Goal: Task Accomplishment & Management: Use online tool/utility

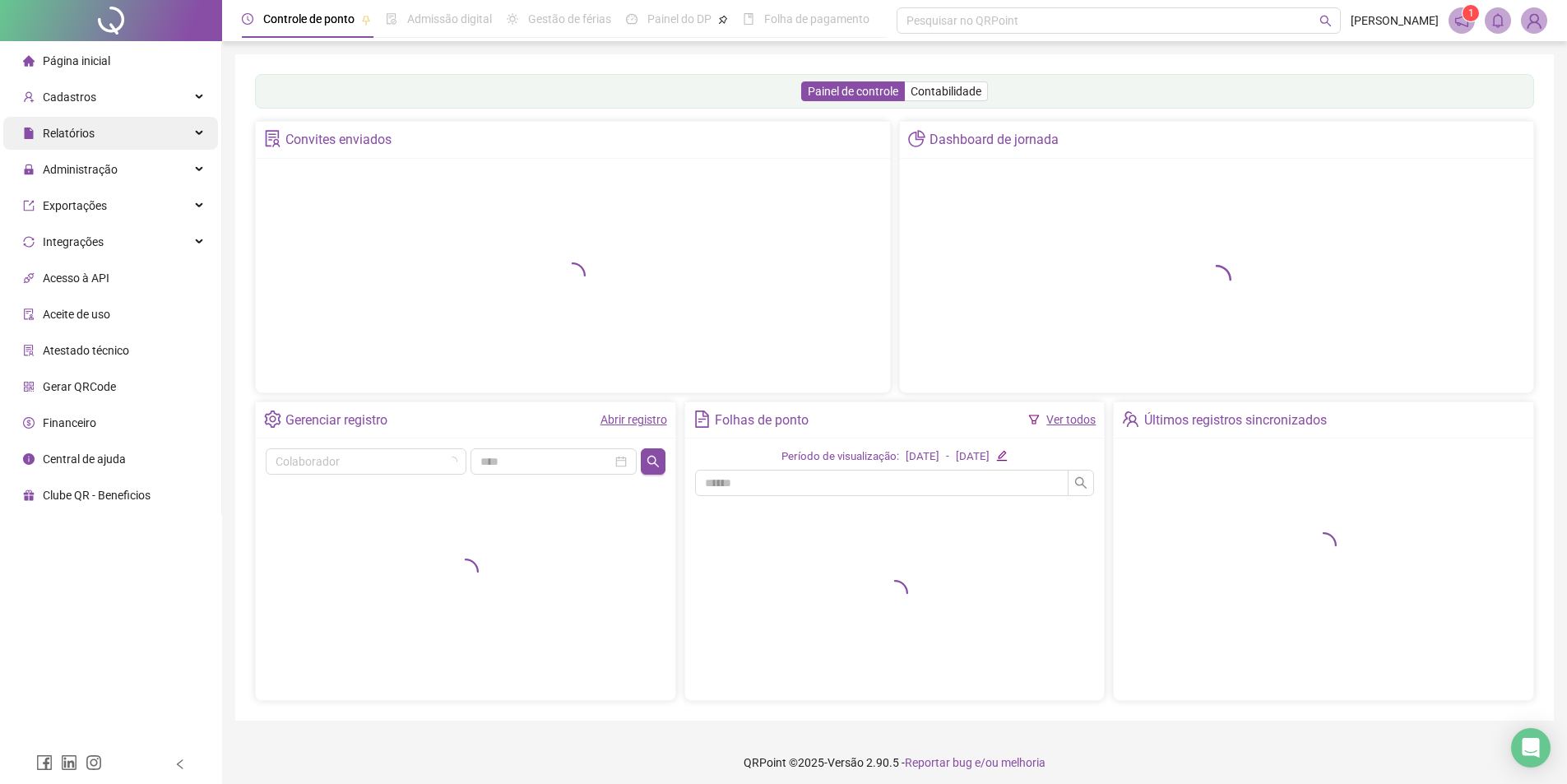
click at [79, 131] on span "Relatórios" at bounding box center [69, 132] width 52 height 13
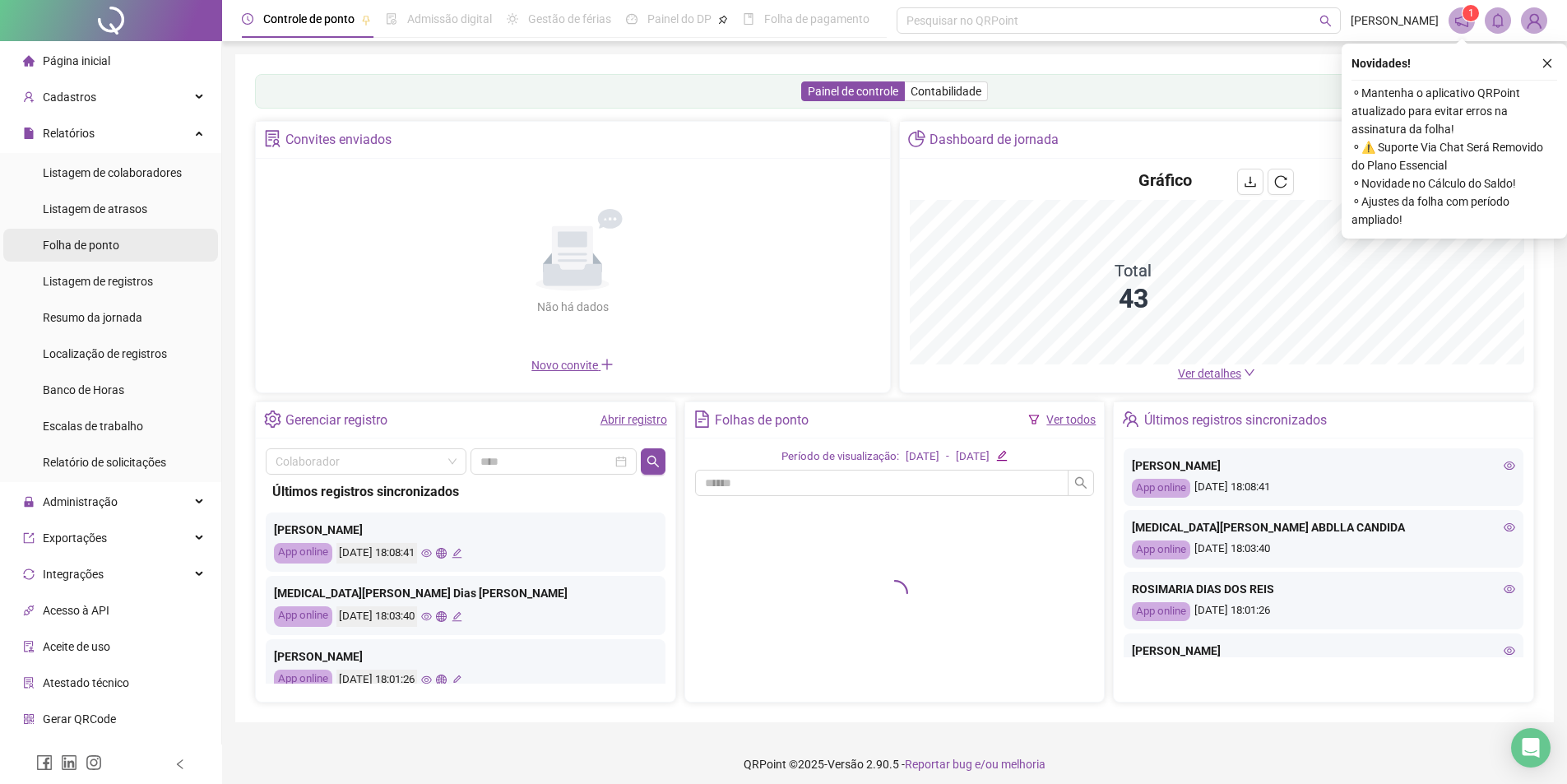
click at [83, 254] on div "Folha de ponto" at bounding box center [81, 245] width 77 height 33
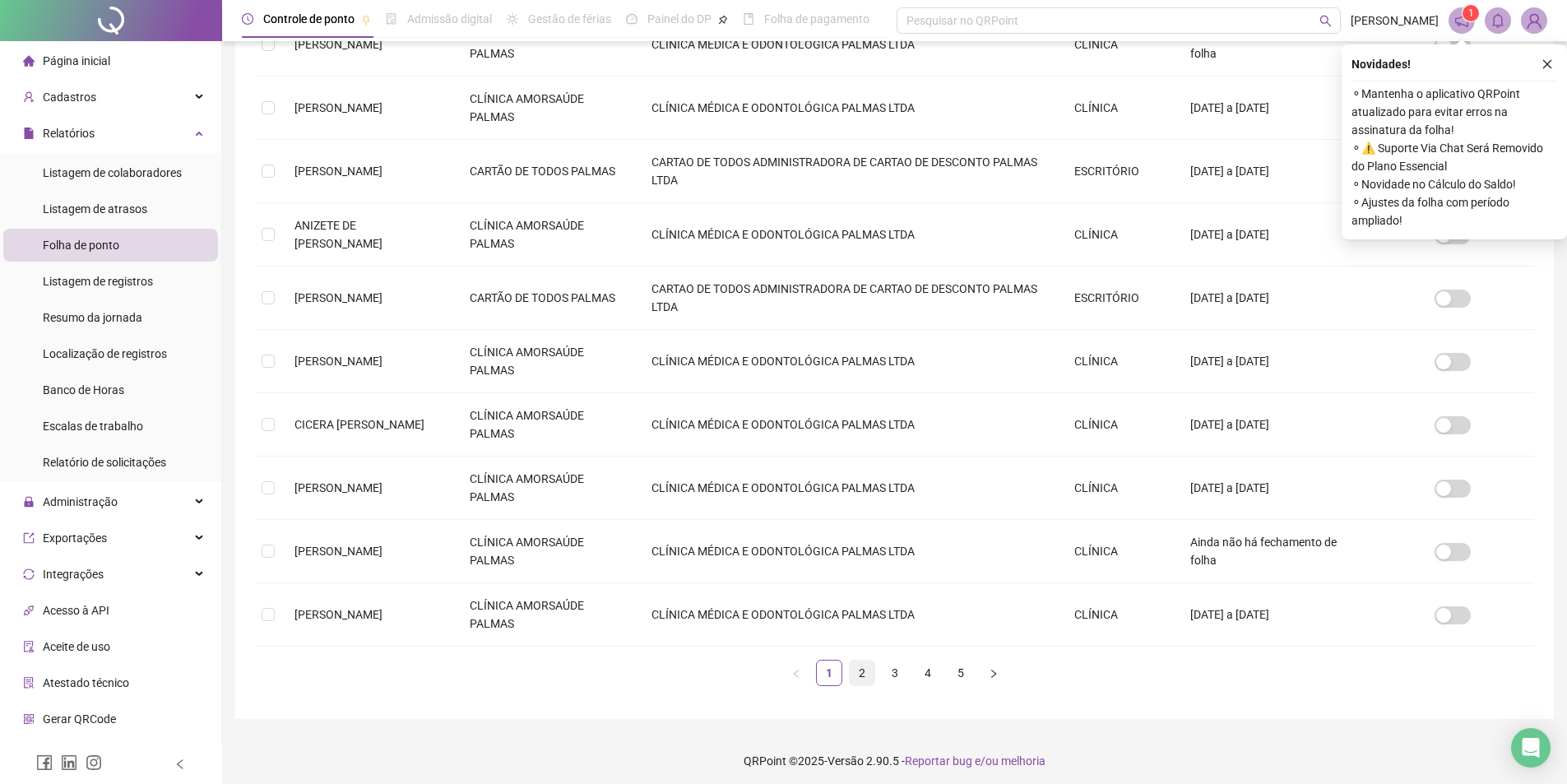
scroll to position [335, 0]
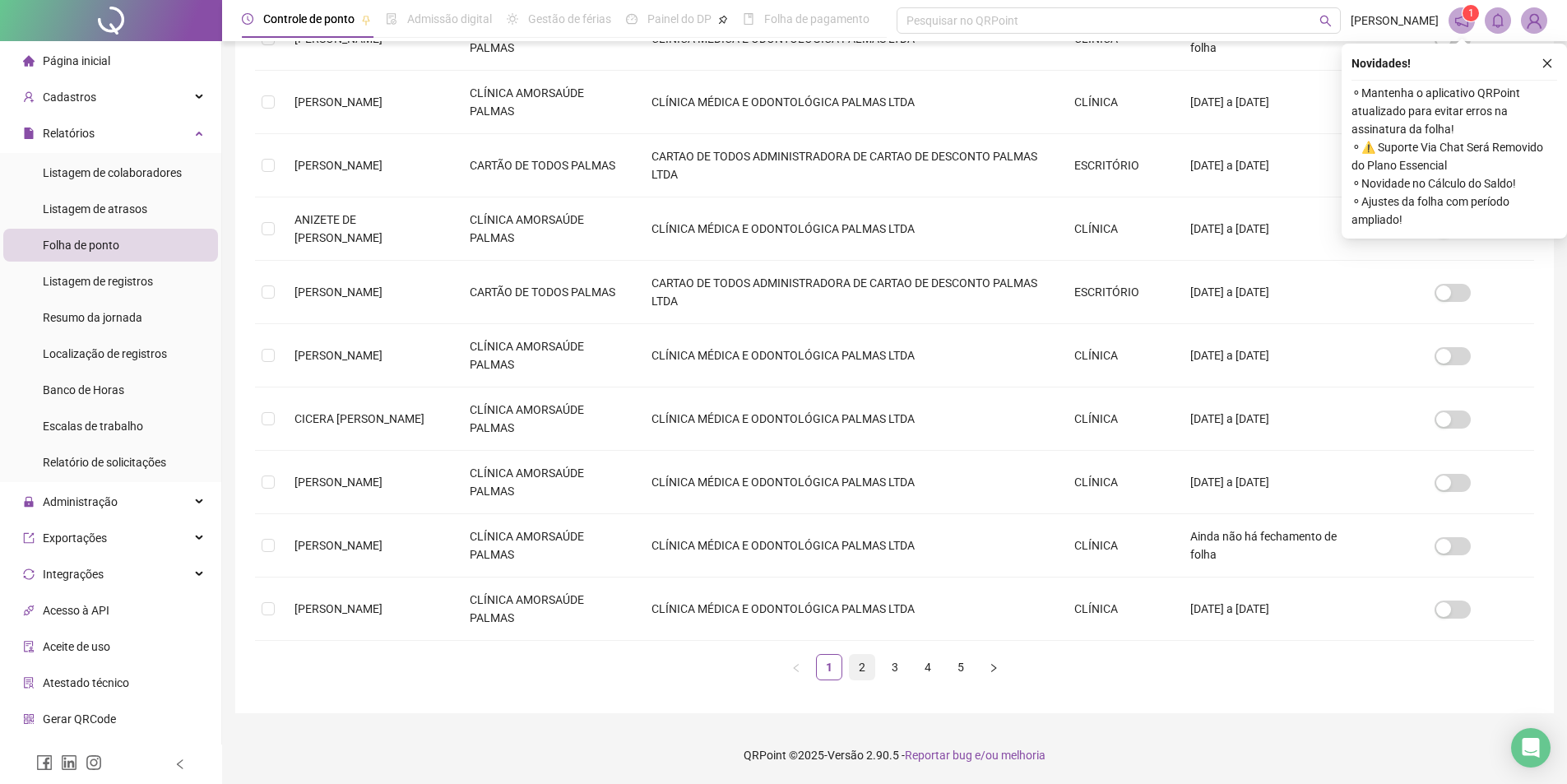
click at [871, 667] on link "2" at bounding box center [862, 666] width 25 height 25
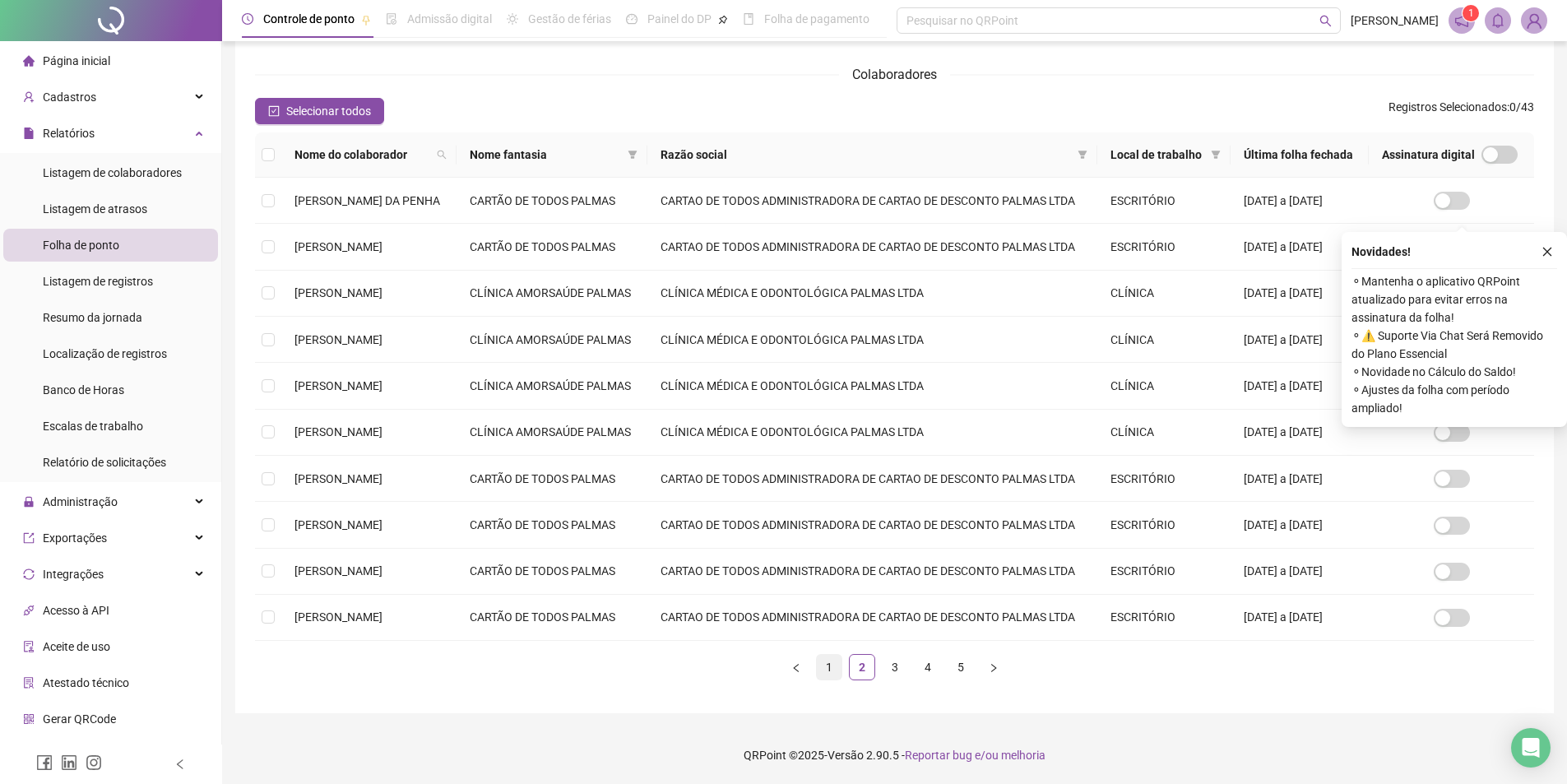
click at [836, 668] on link "1" at bounding box center [829, 666] width 25 height 25
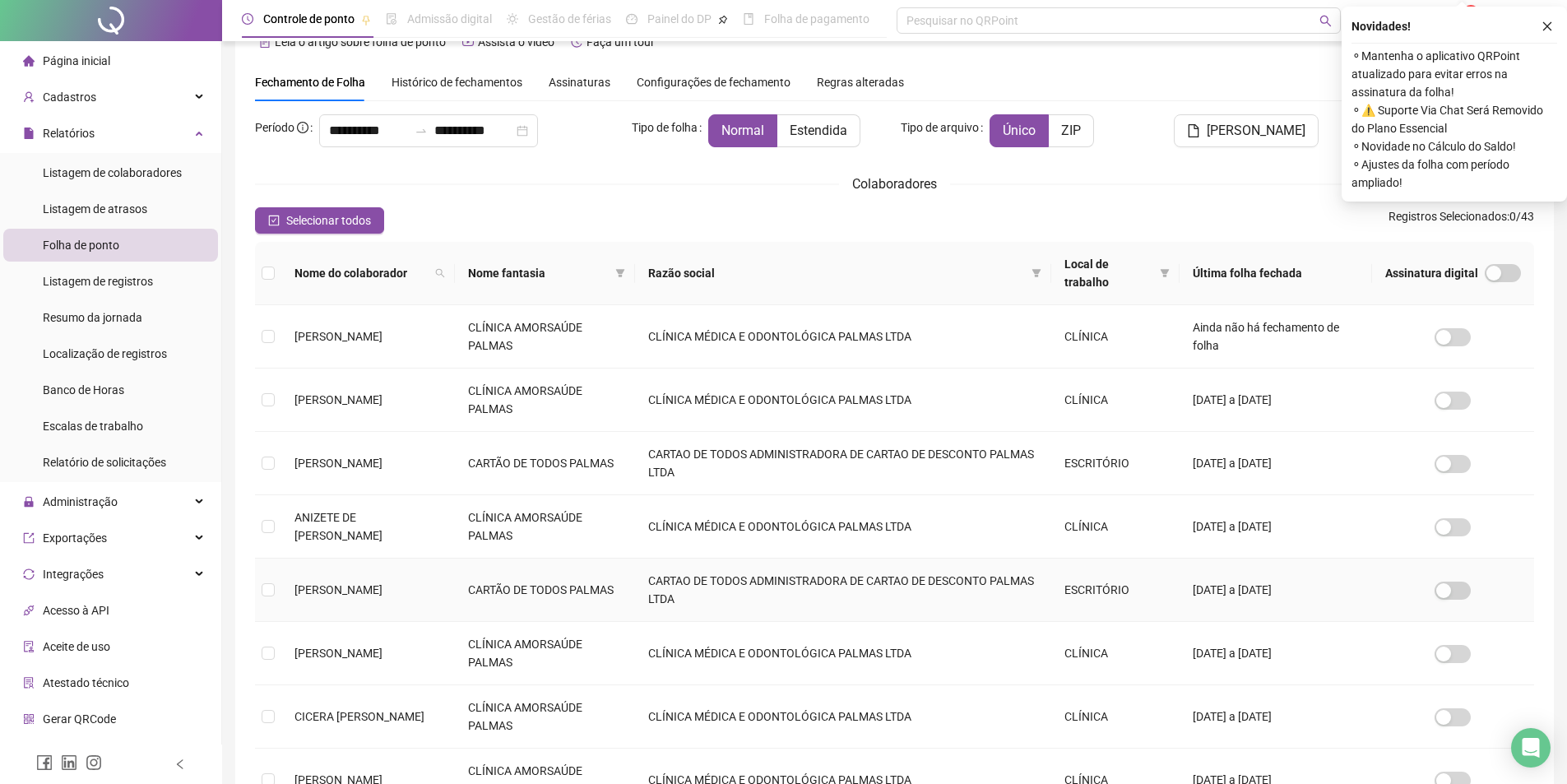
scroll to position [329, 0]
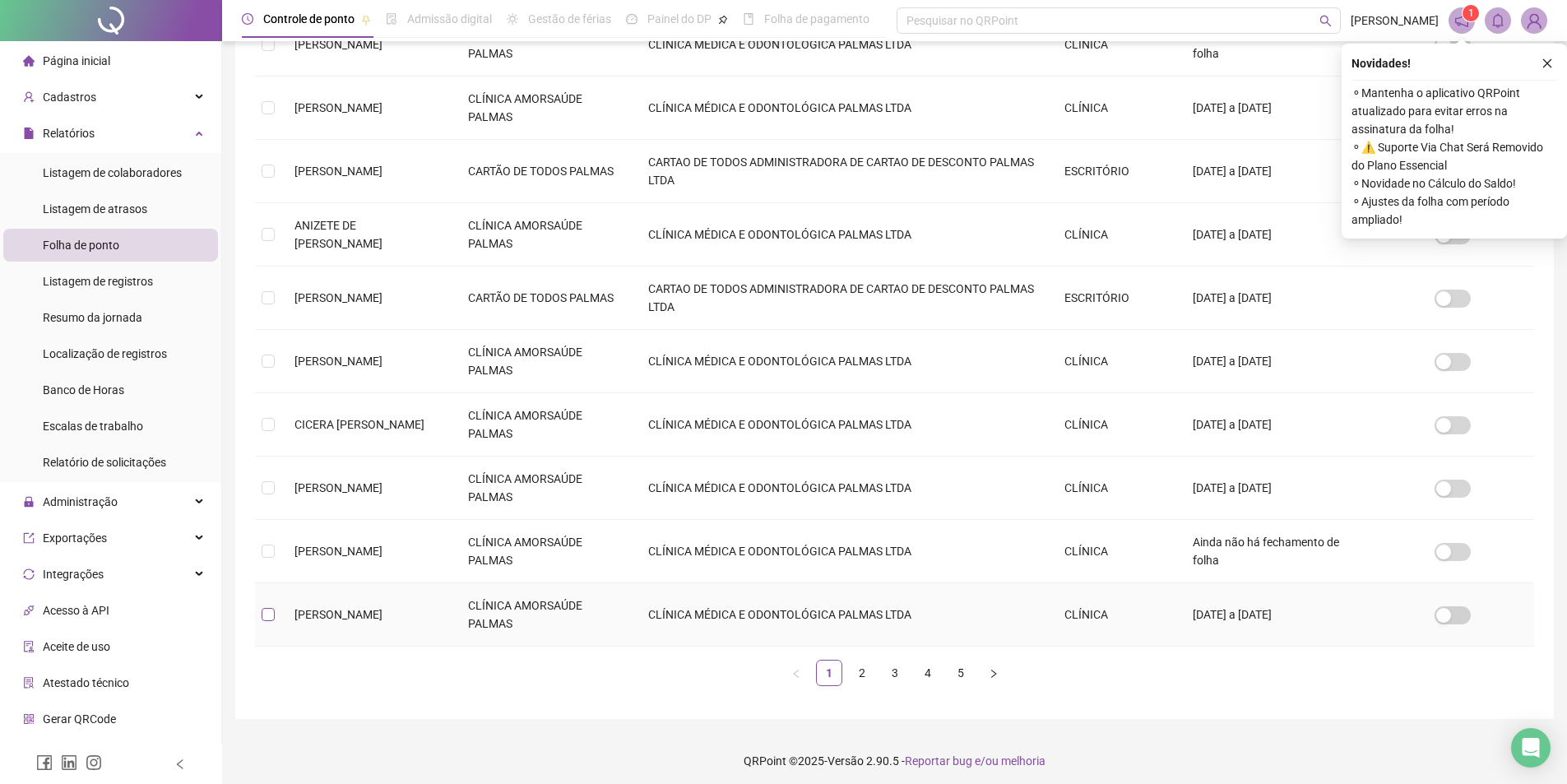
click at [269, 622] on label at bounding box center [267, 614] width 13 height 18
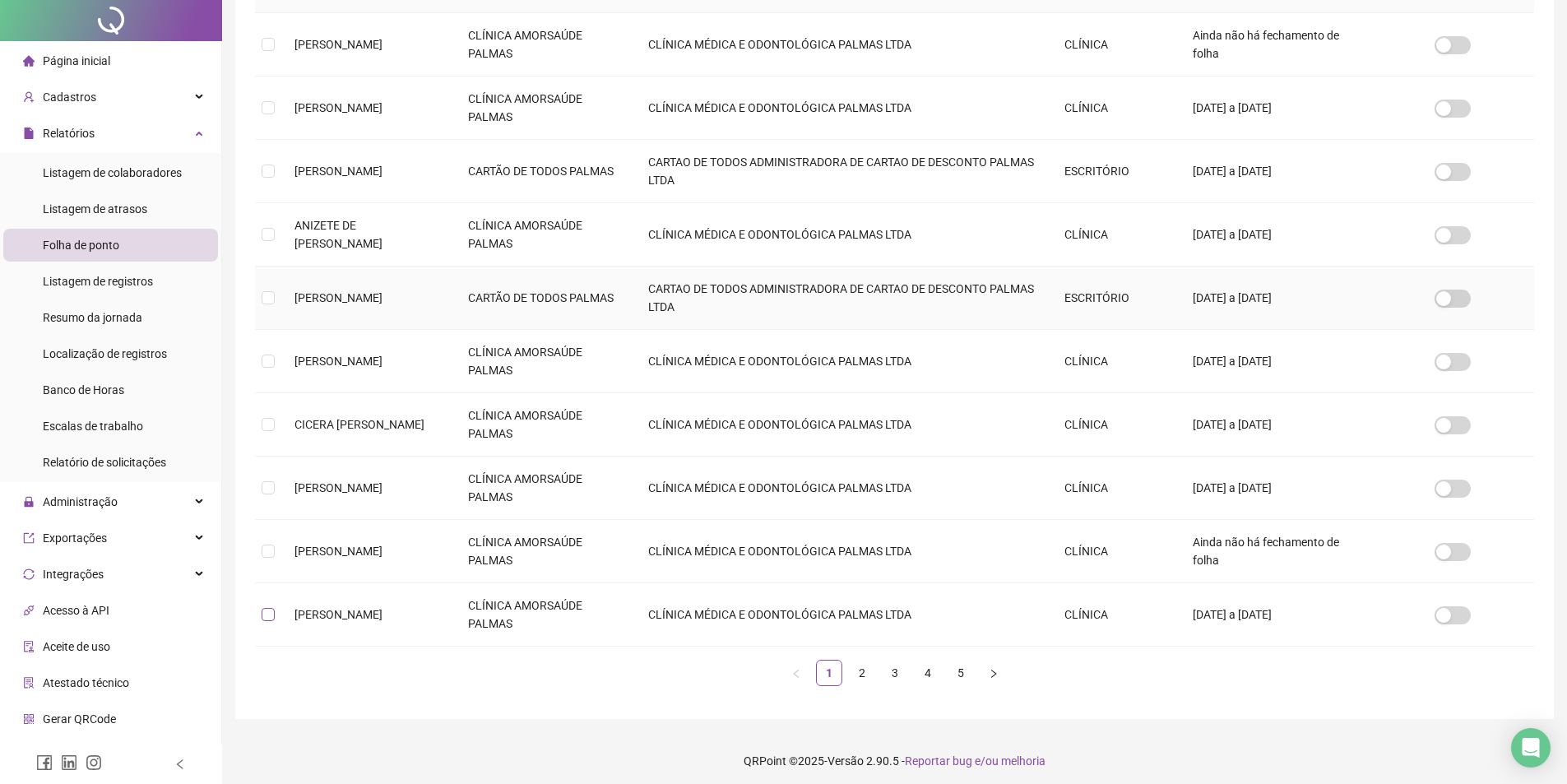
scroll to position [0, 0]
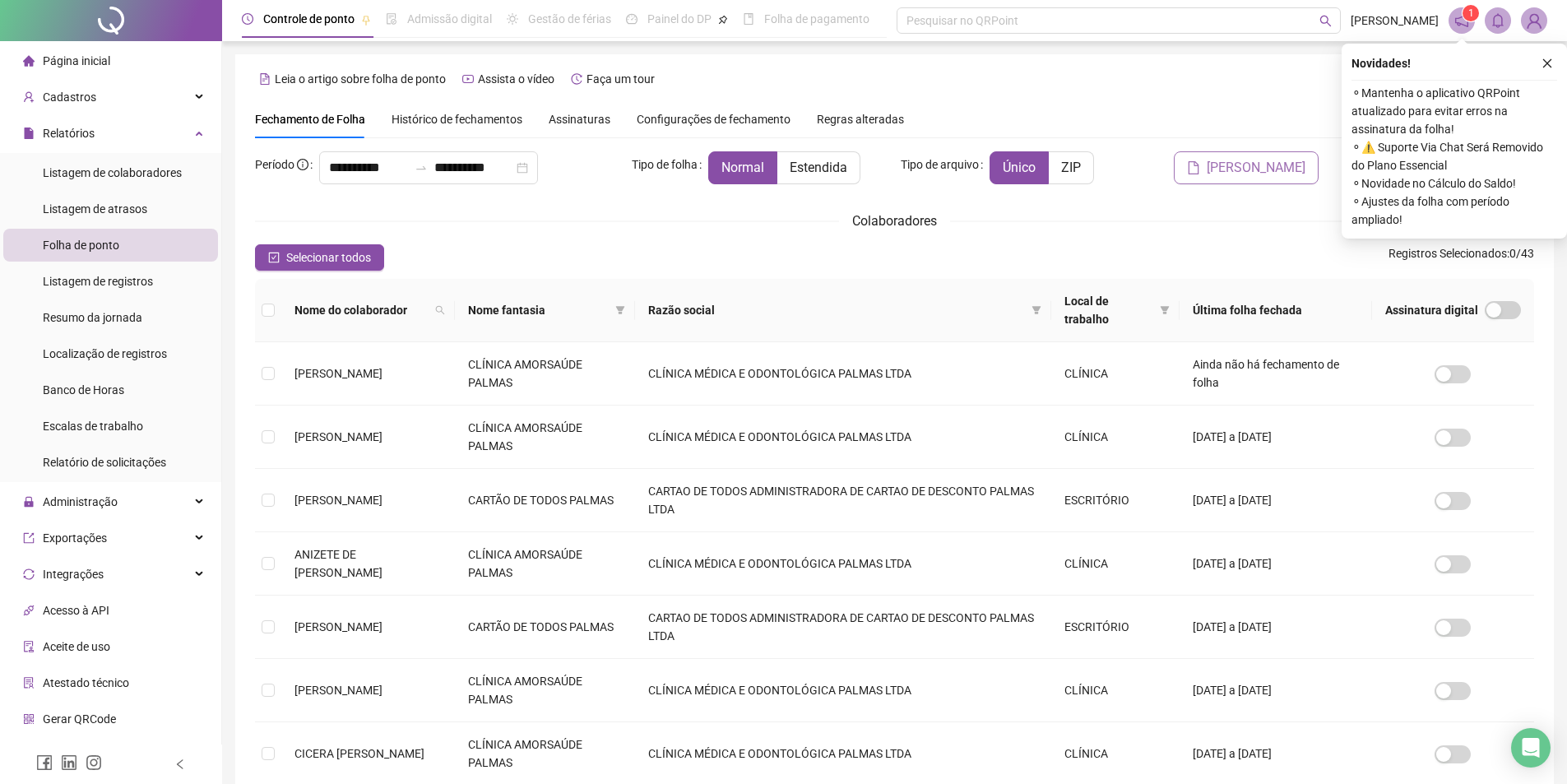
click at [1263, 173] on span "[PERSON_NAME]" at bounding box center [1256, 168] width 99 height 20
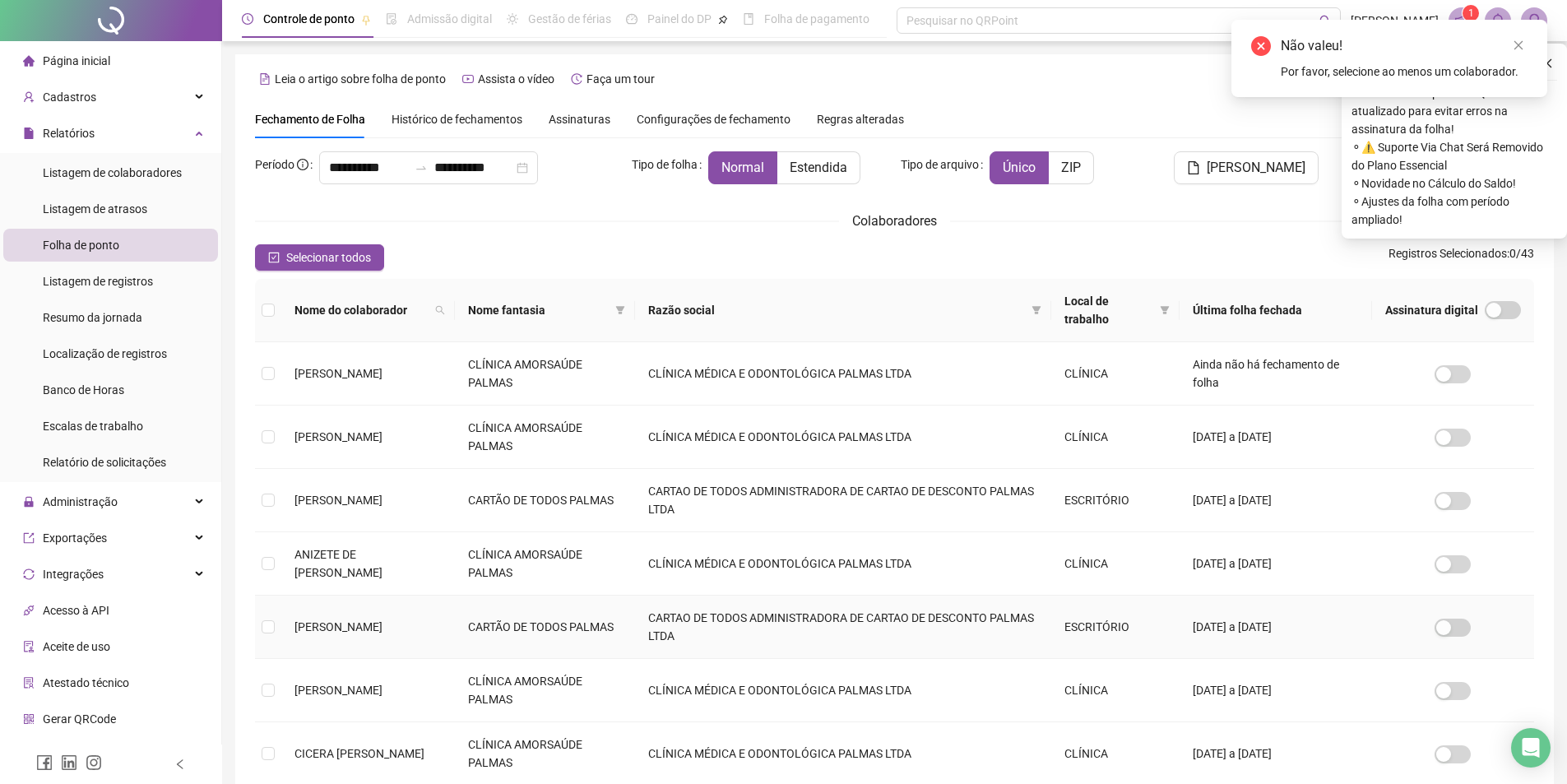
scroll to position [335, 0]
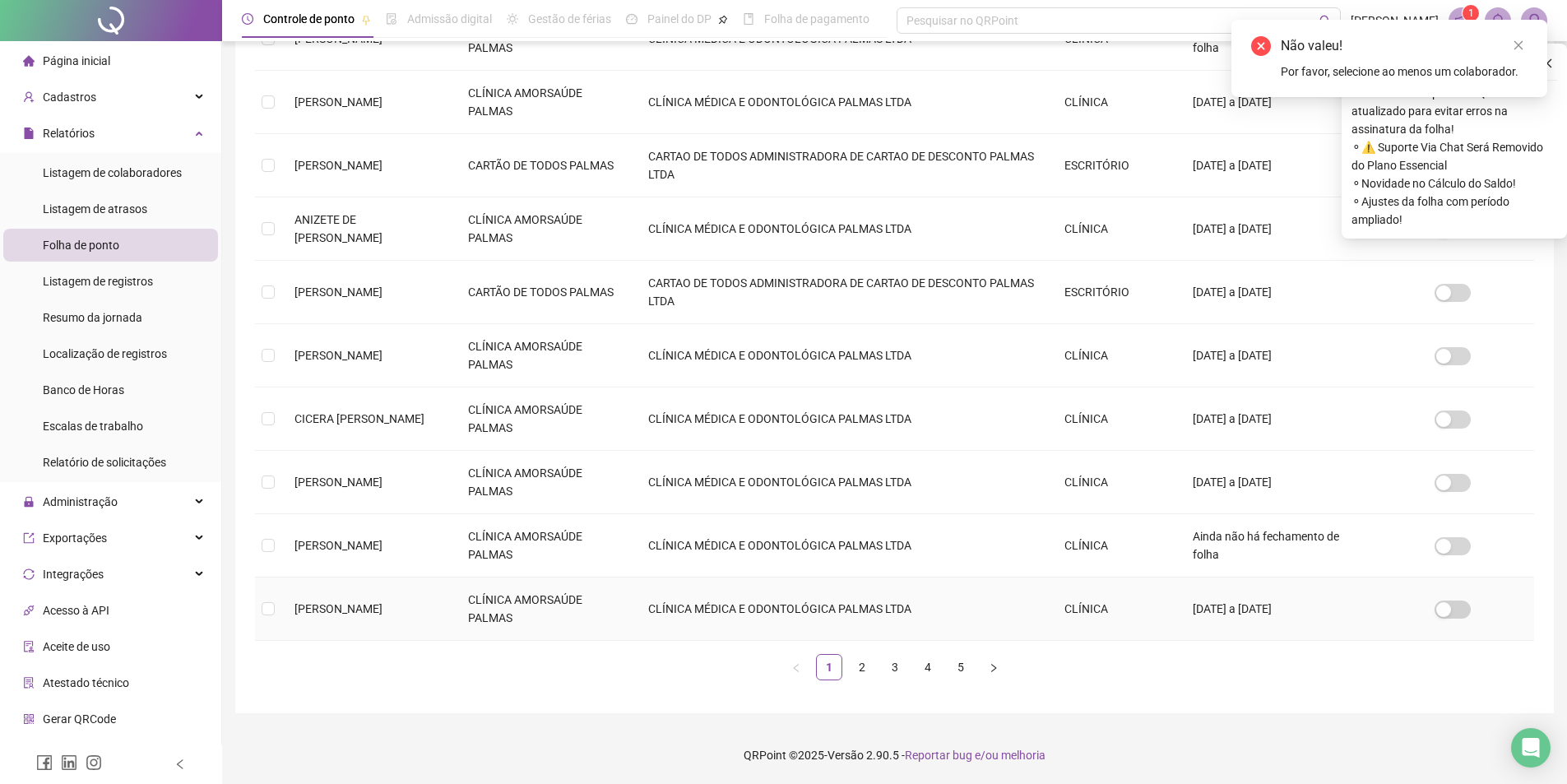
click at [286, 610] on td "[PERSON_NAME]" at bounding box center [368, 608] width 174 height 64
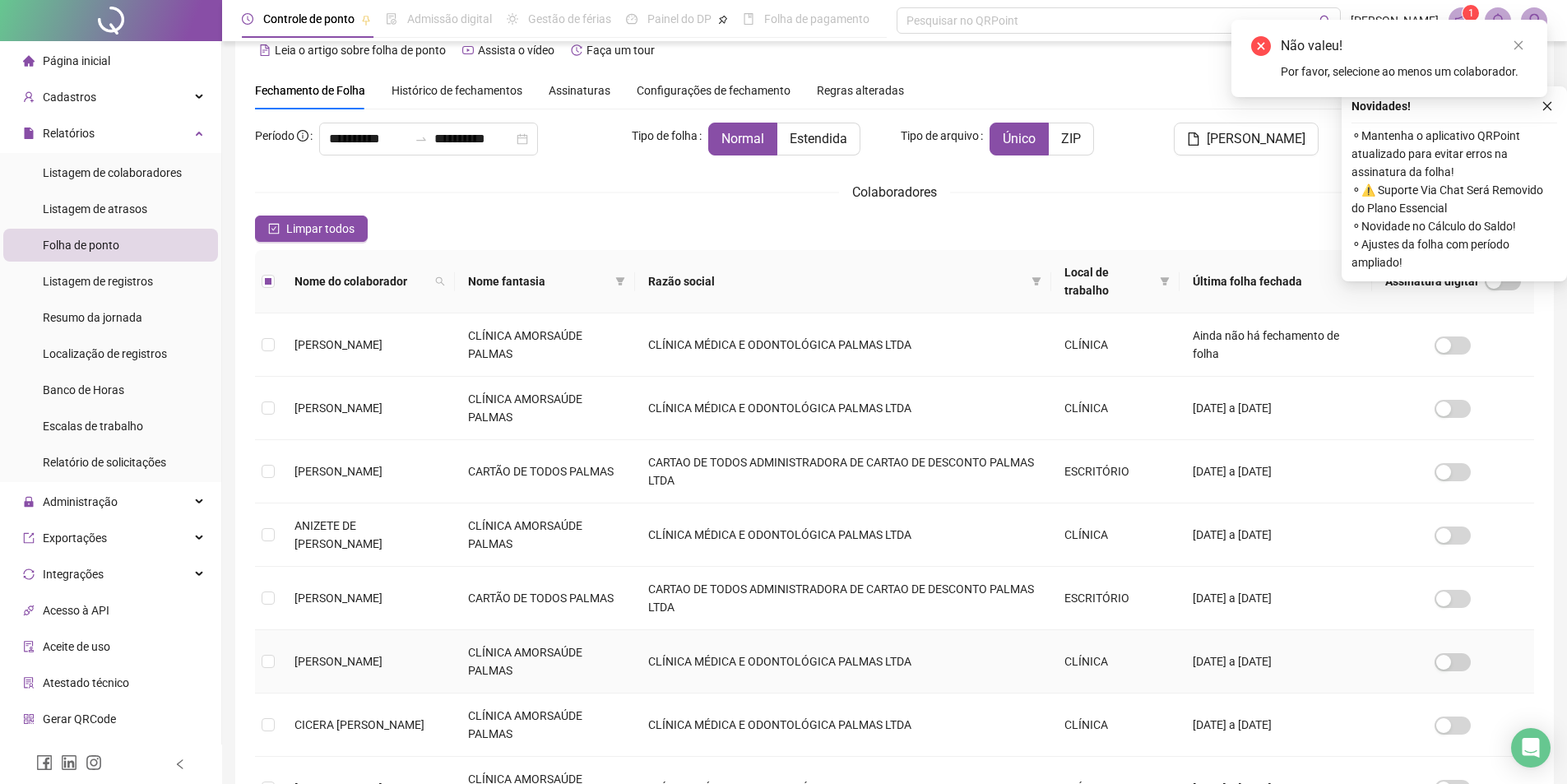
scroll to position [6, 0]
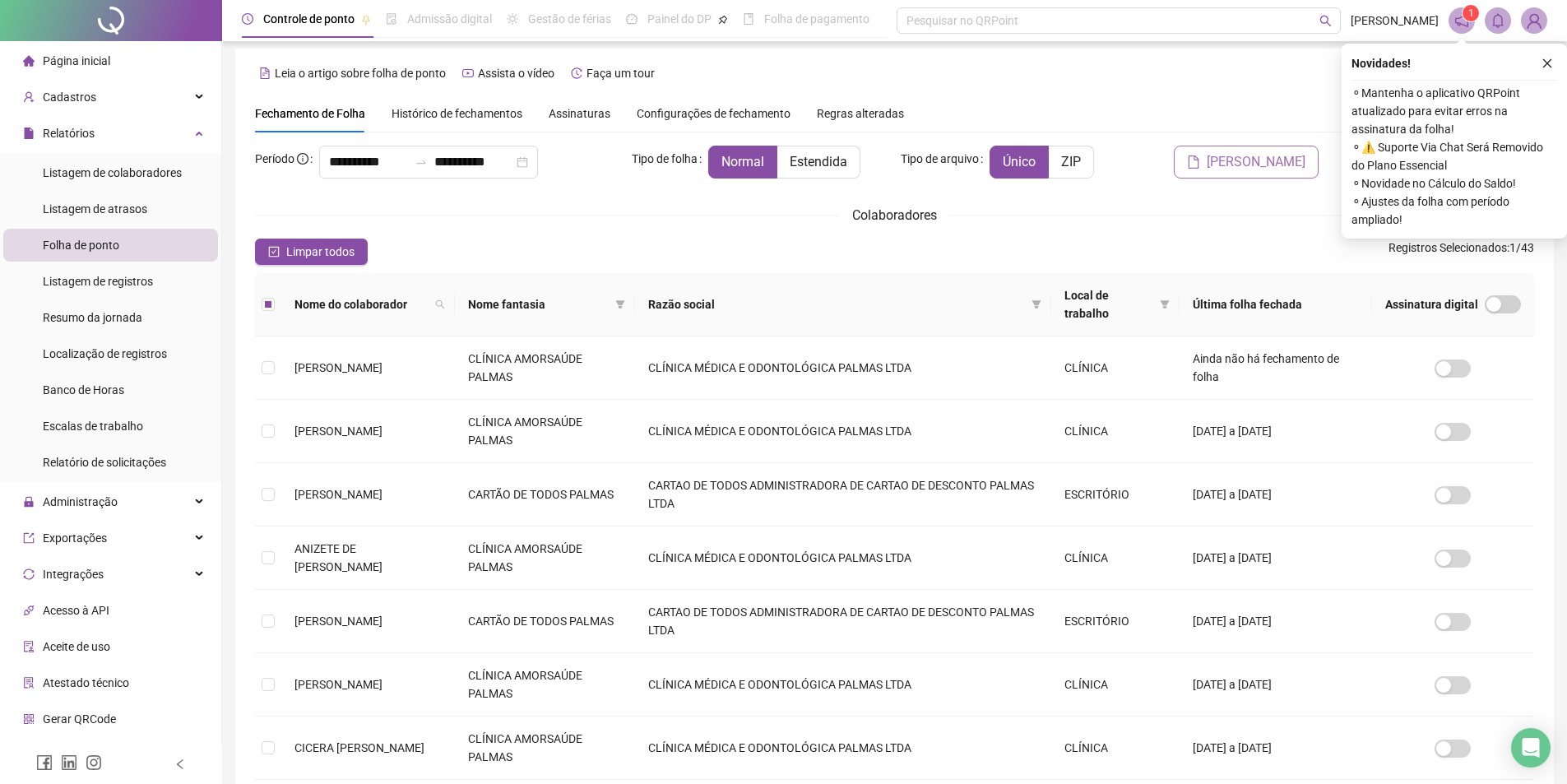
click at [1237, 151] on button "[PERSON_NAME]" at bounding box center [1246, 162] width 144 height 33
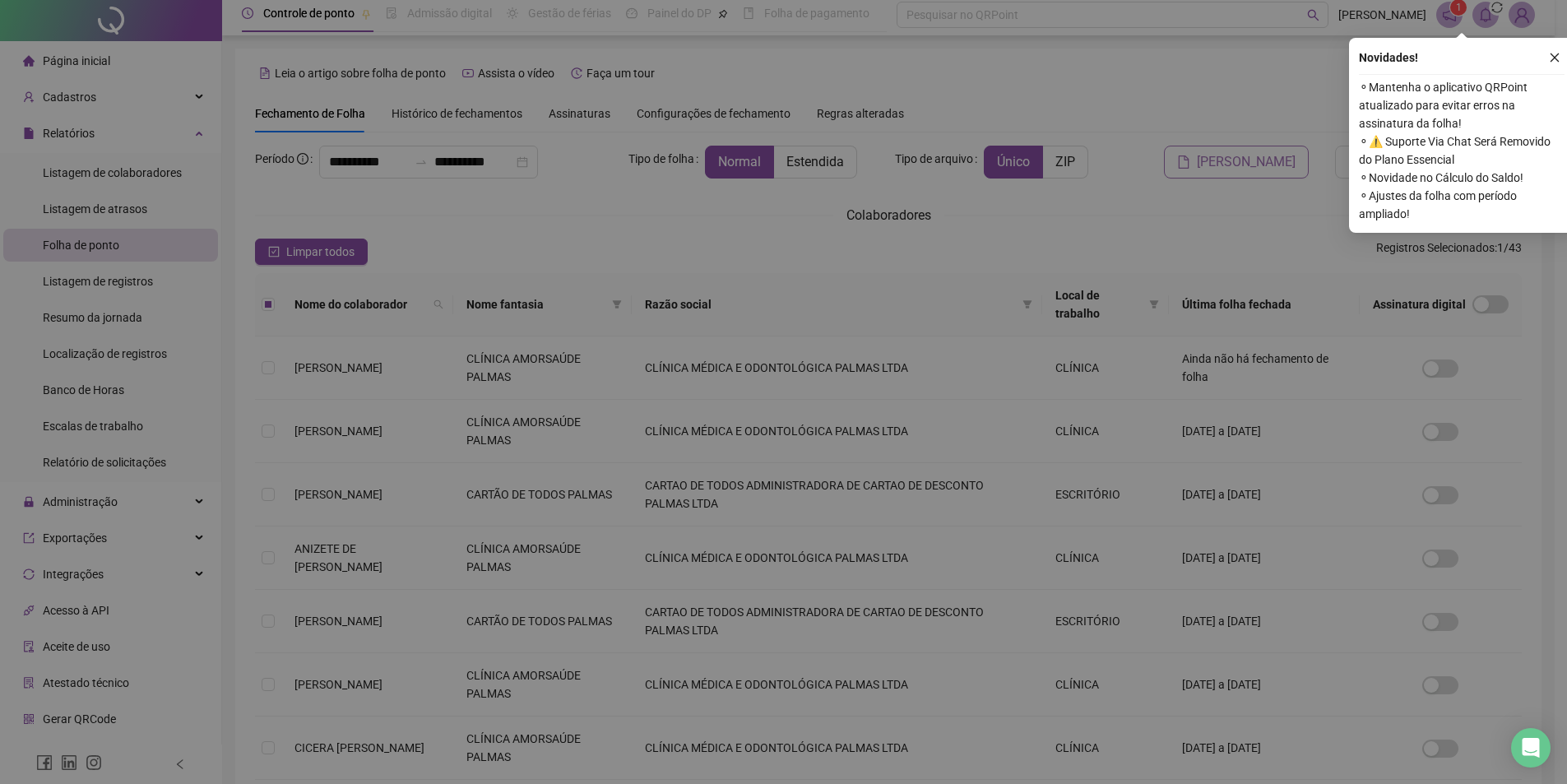
scroll to position [0, 0]
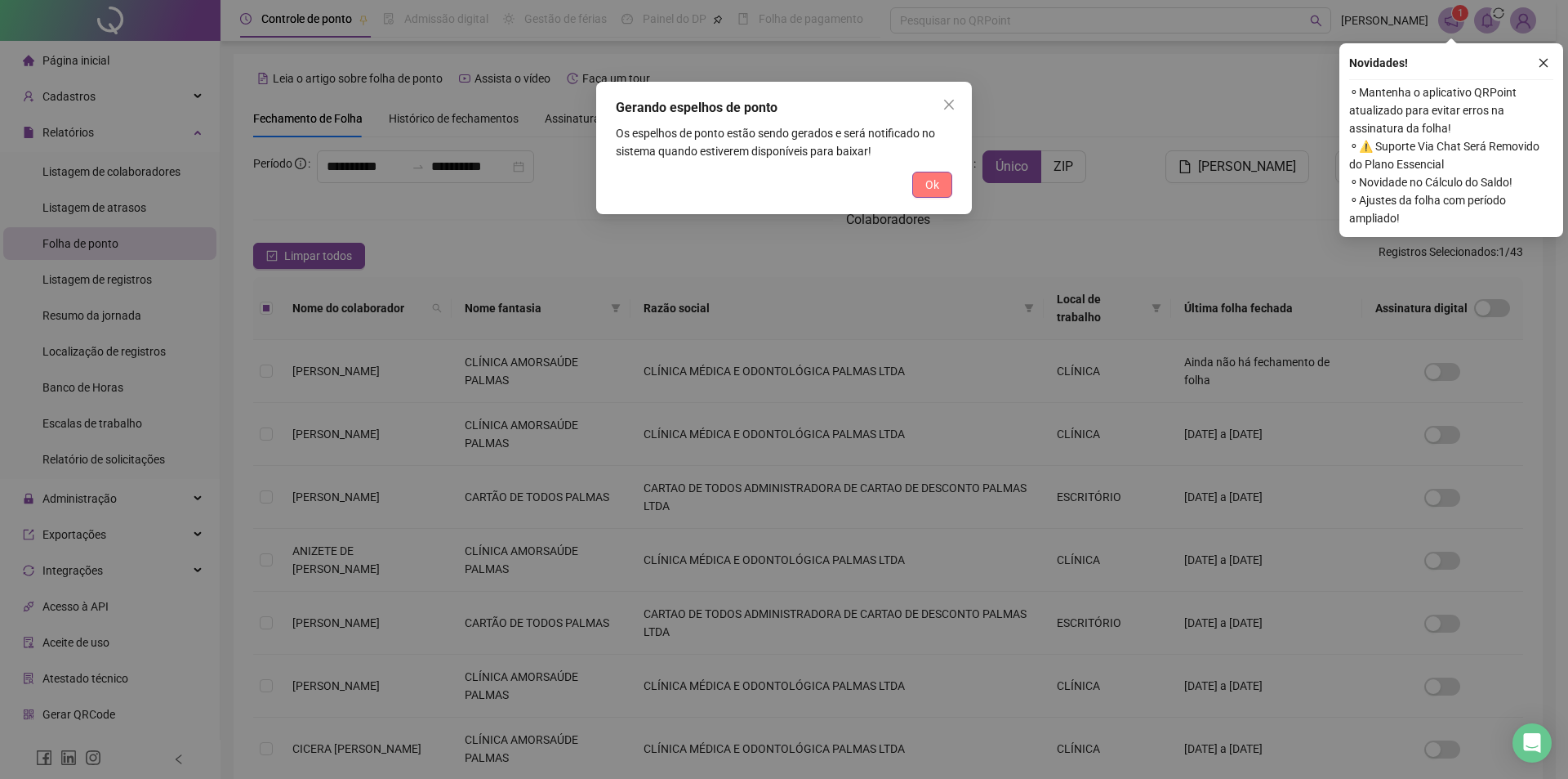
click at [923, 175] on button "Ok" at bounding box center [932, 184] width 40 height 26
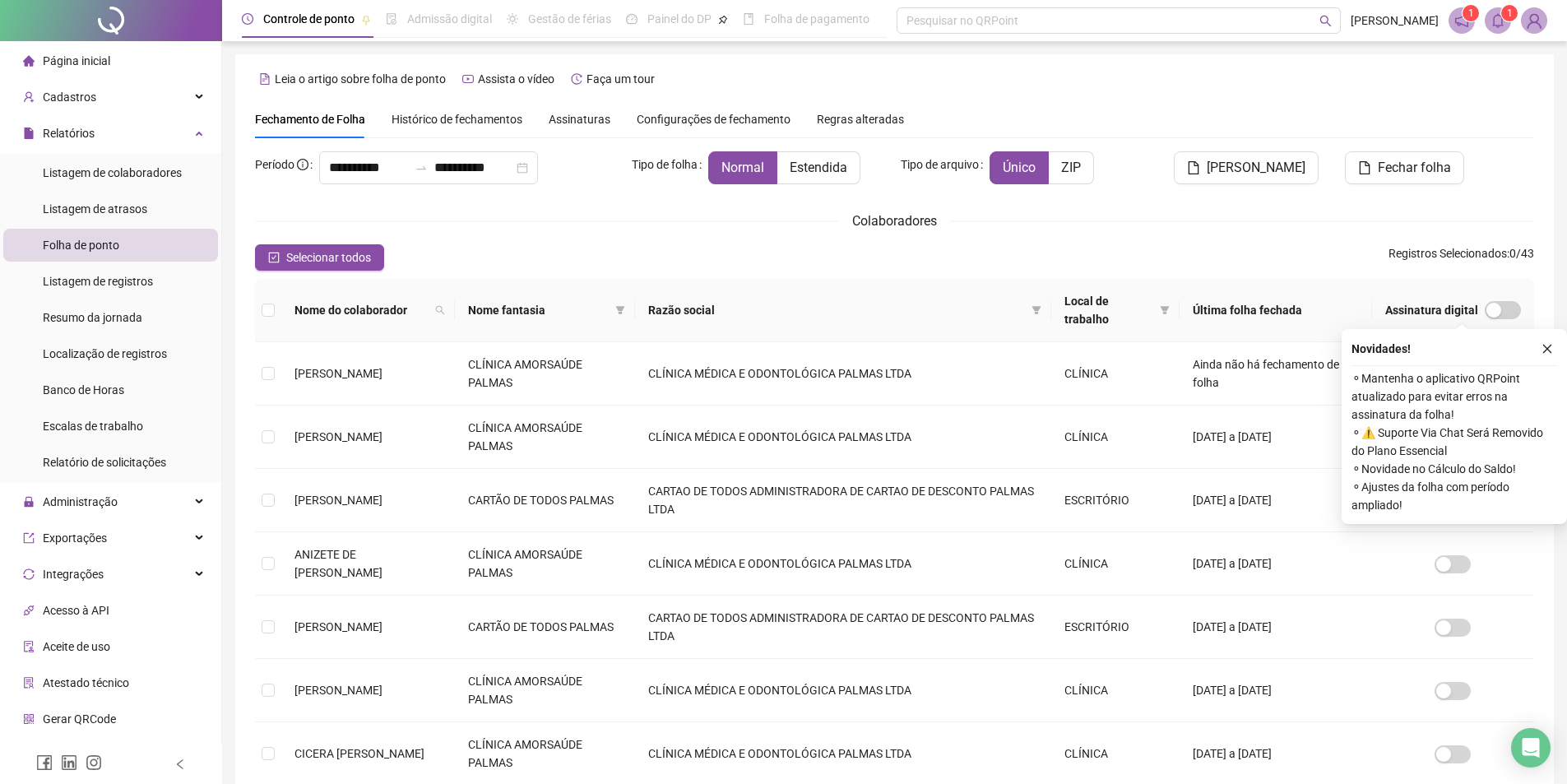
scroll to position [335, 0]
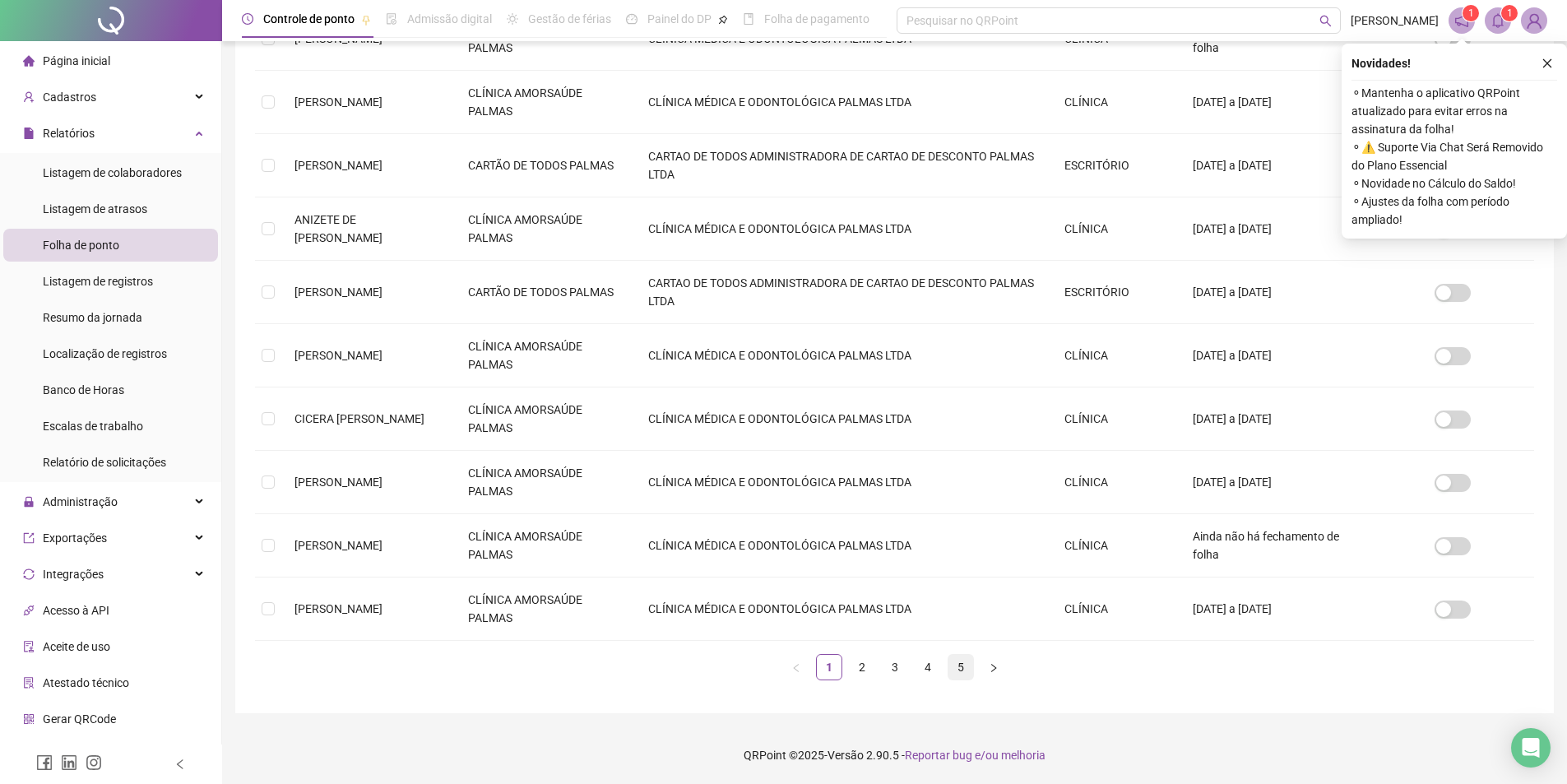
click at [947, 670] on li "5" at bounding box center [960, 666] width 27 height 26
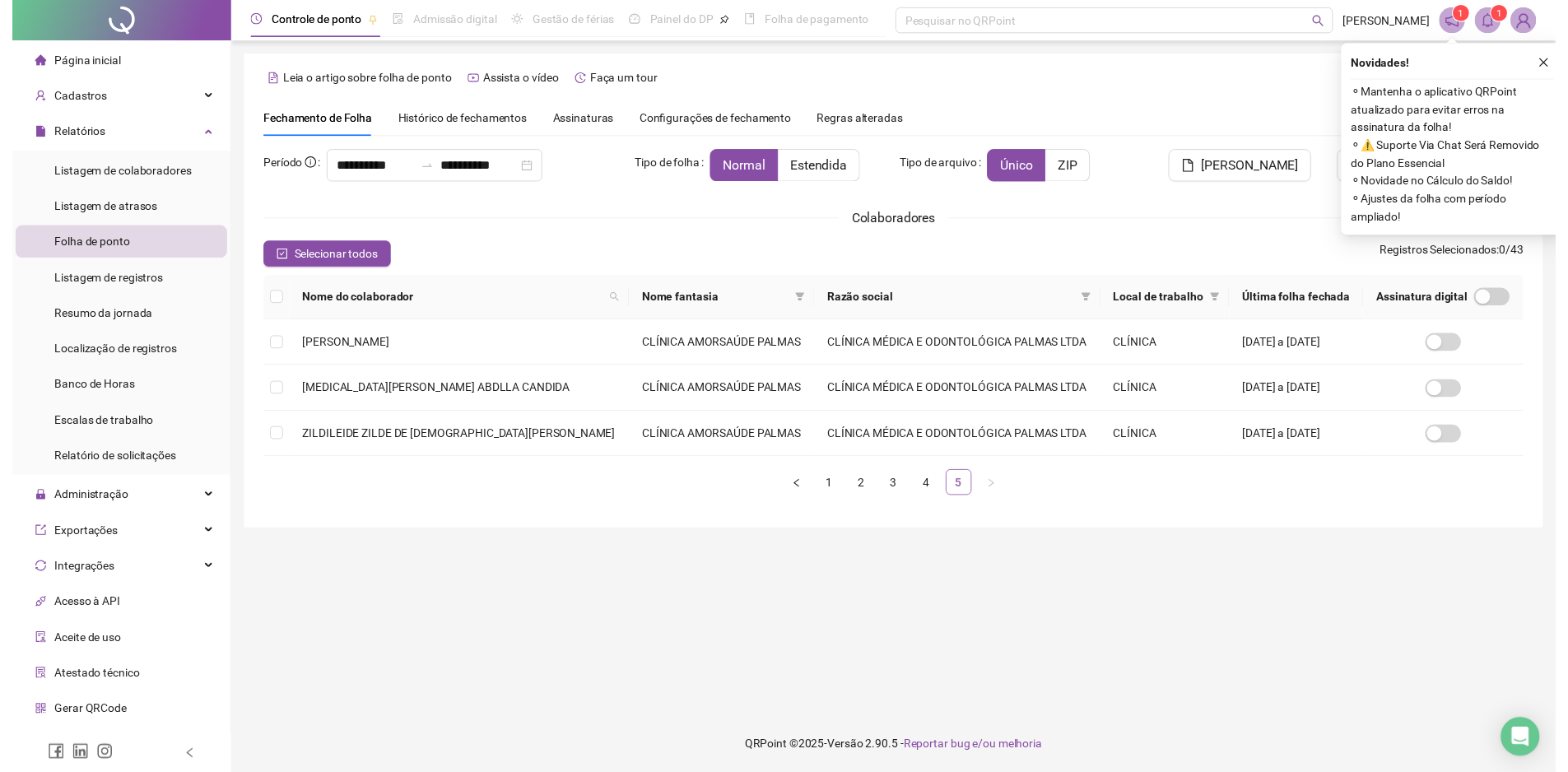
scroll to position [0, 0]
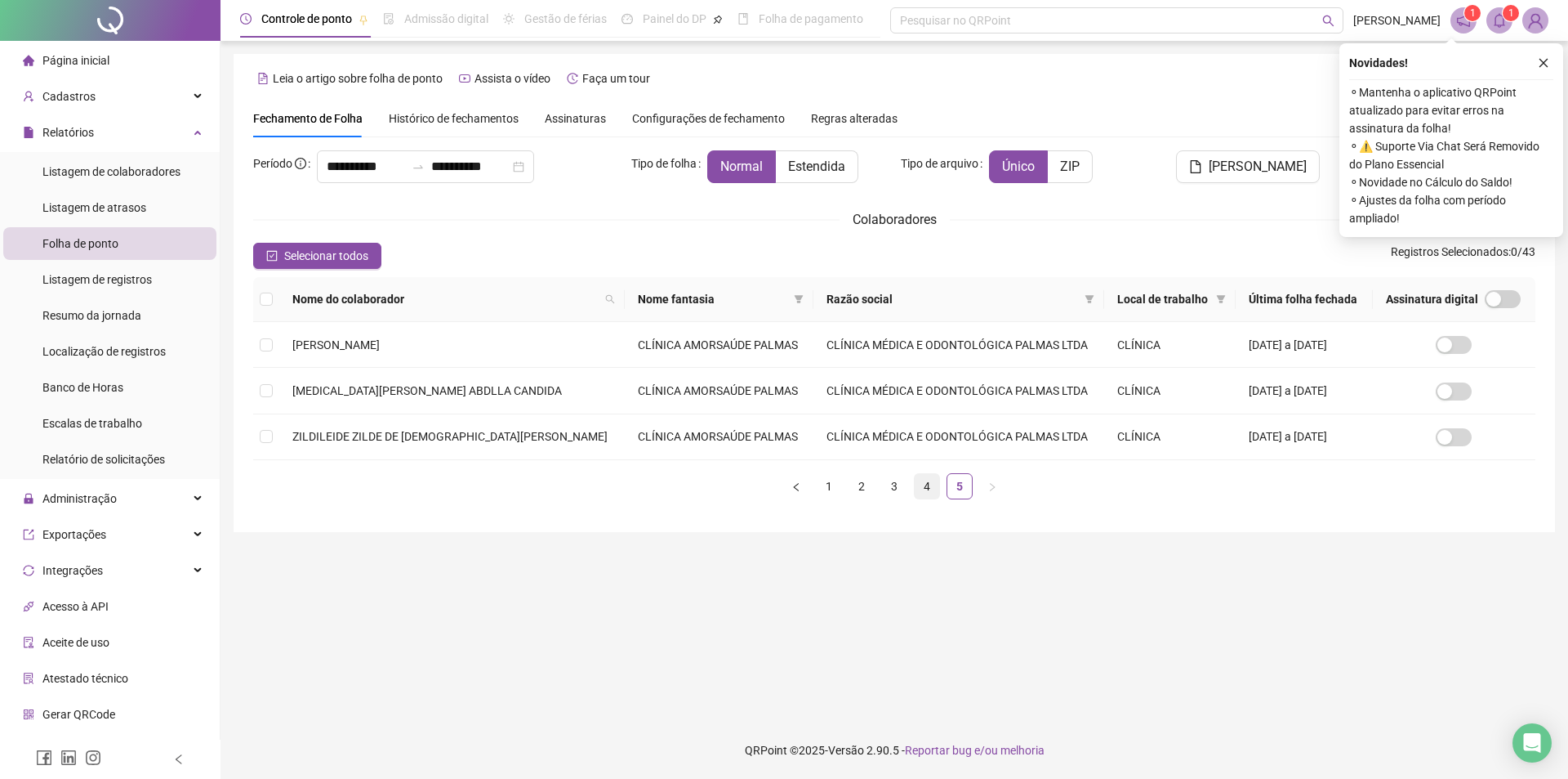
click at [915, 492] on link "4" at bounding box center [927, 486] width 24 height 24
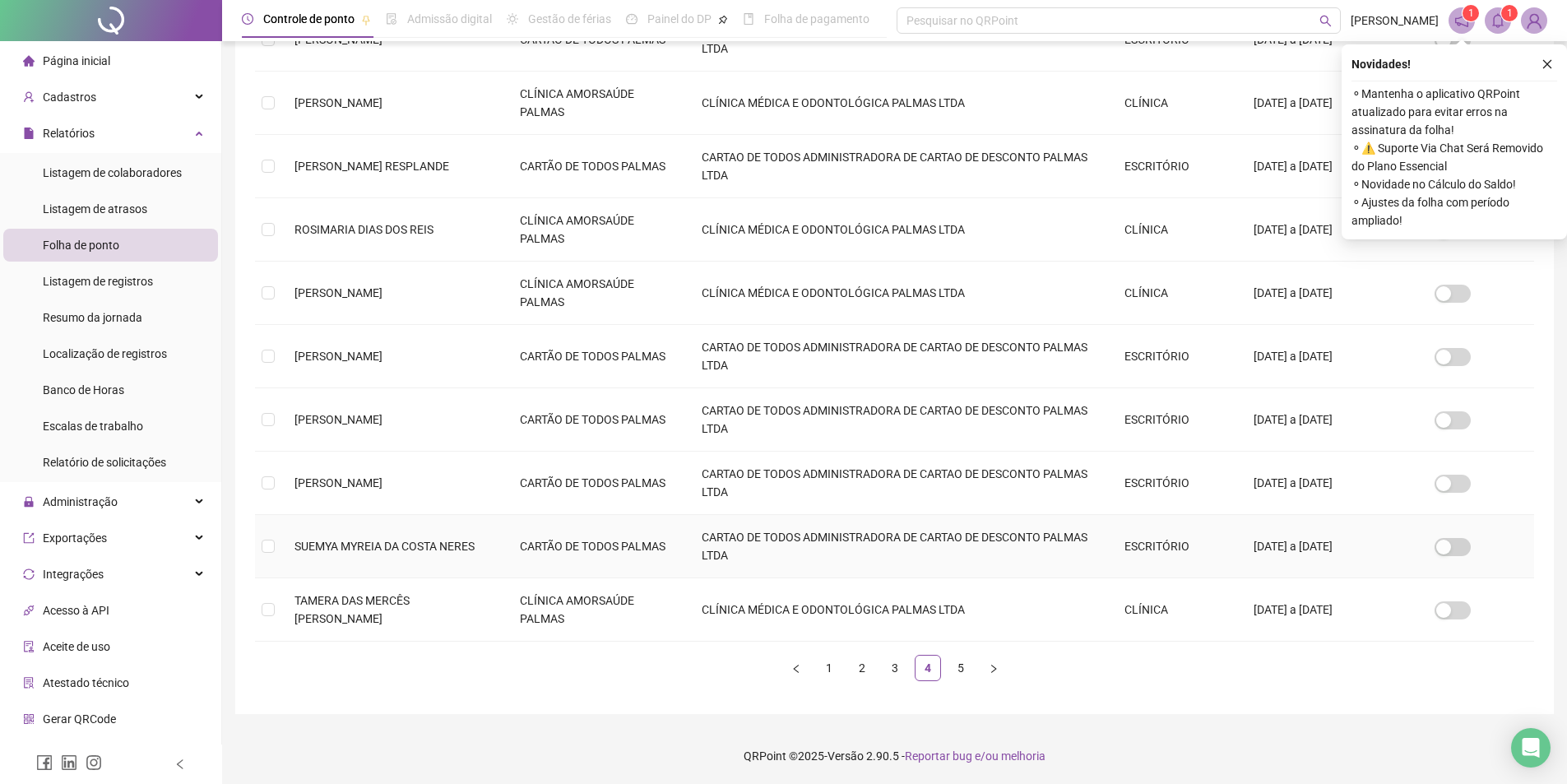
scroll to position [335, 0]
click at [896, 658] on link "3" at bounding box center [894, 666] width 25 height 25
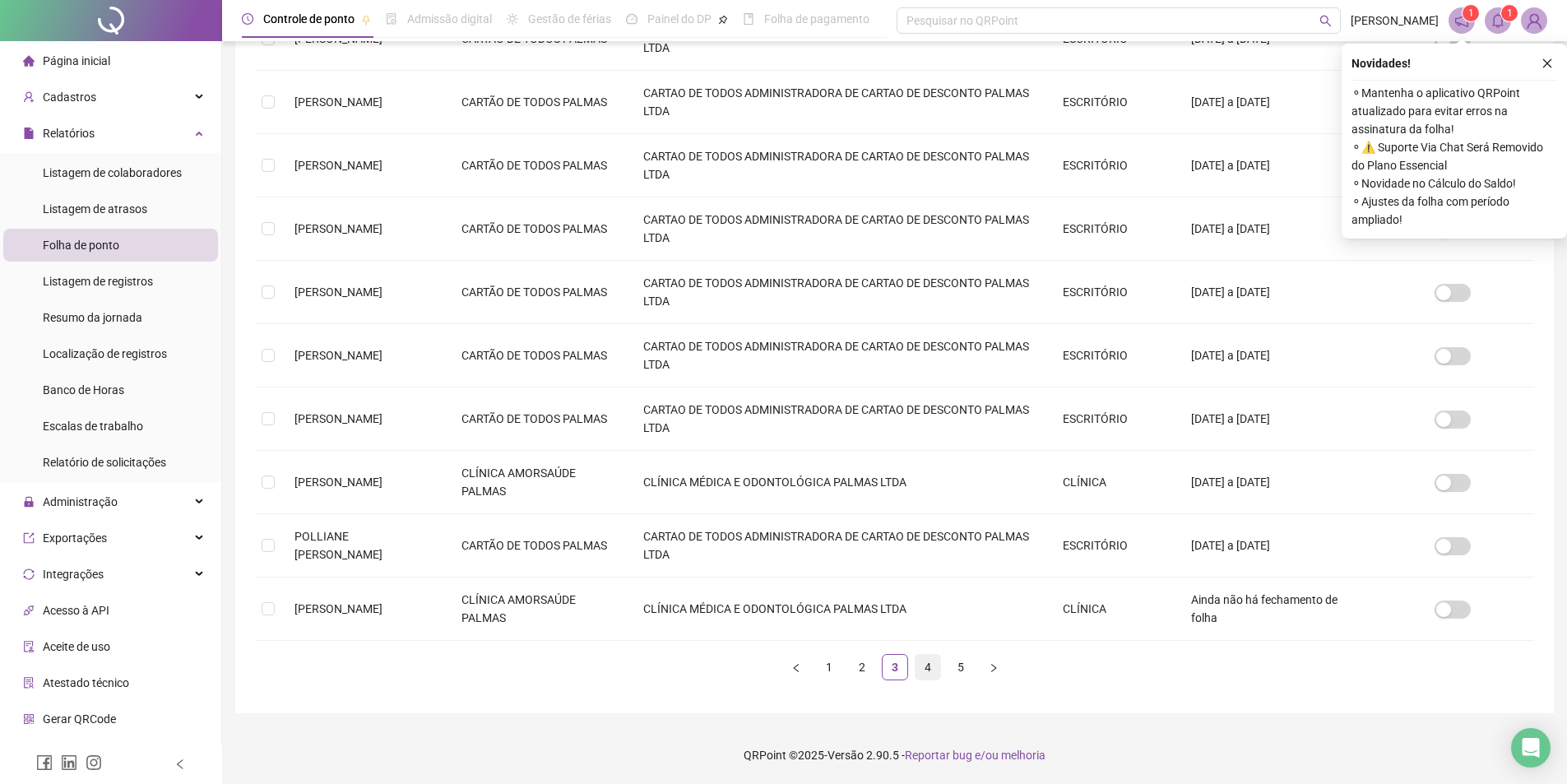
click at [923, 659] on link "4" at bounding box center [928, 666] width 25 height 25
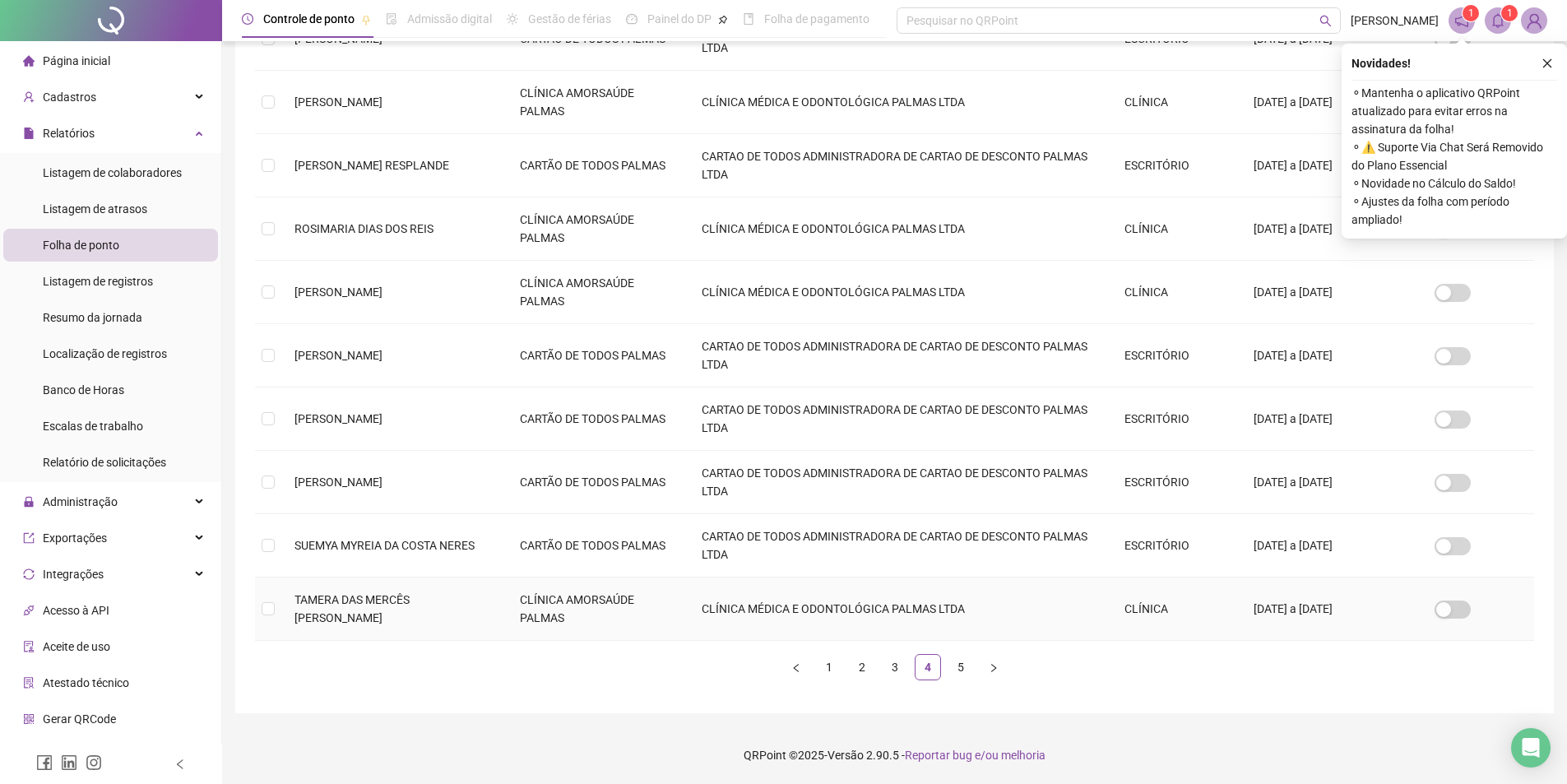
click at [291, 603] on td "TAMERA DAS MERCÊS [PERSON_NAME]" at bounding box center [395, 608] width 226 height 64
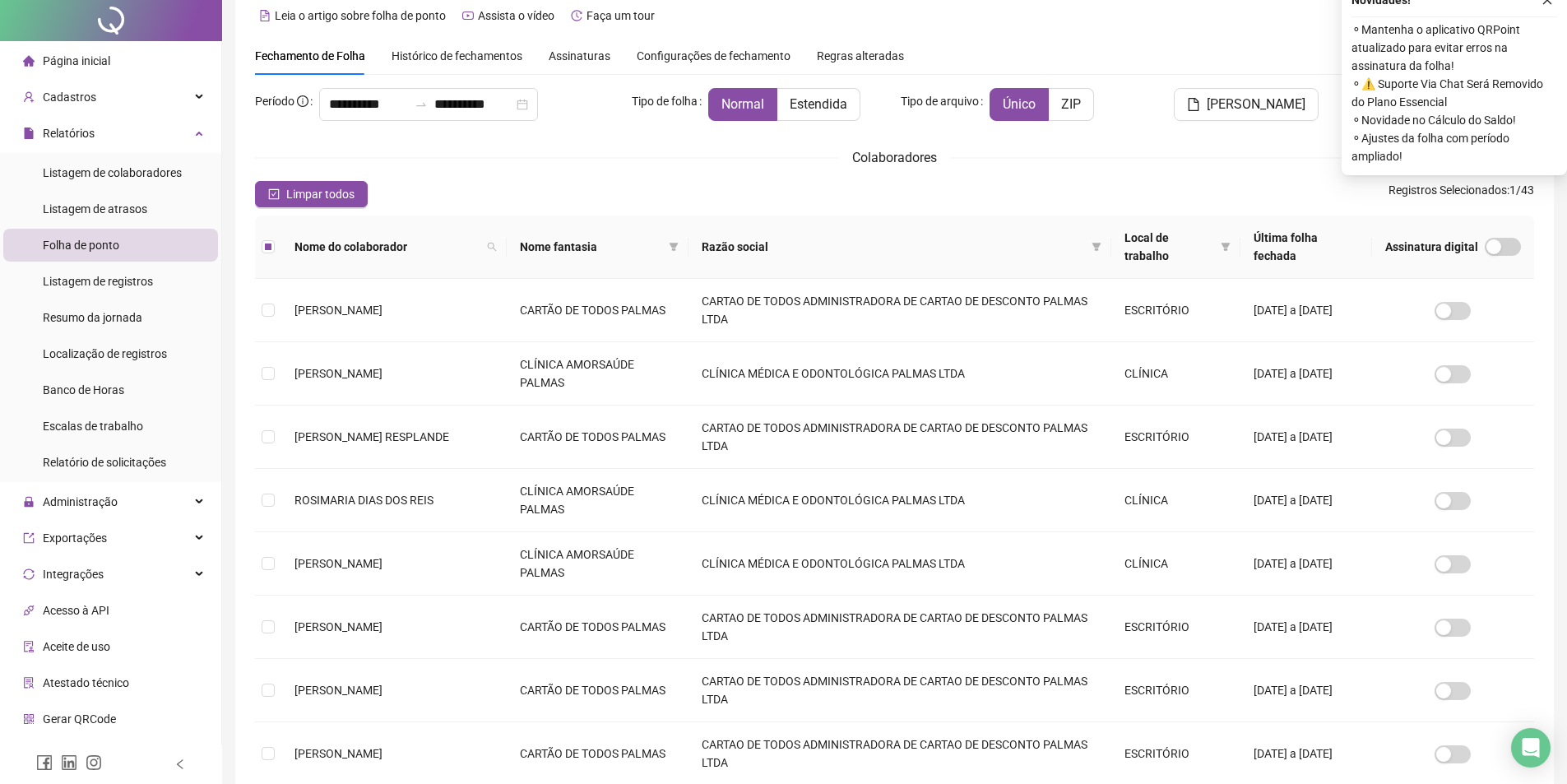
scroll to position [0, 0]
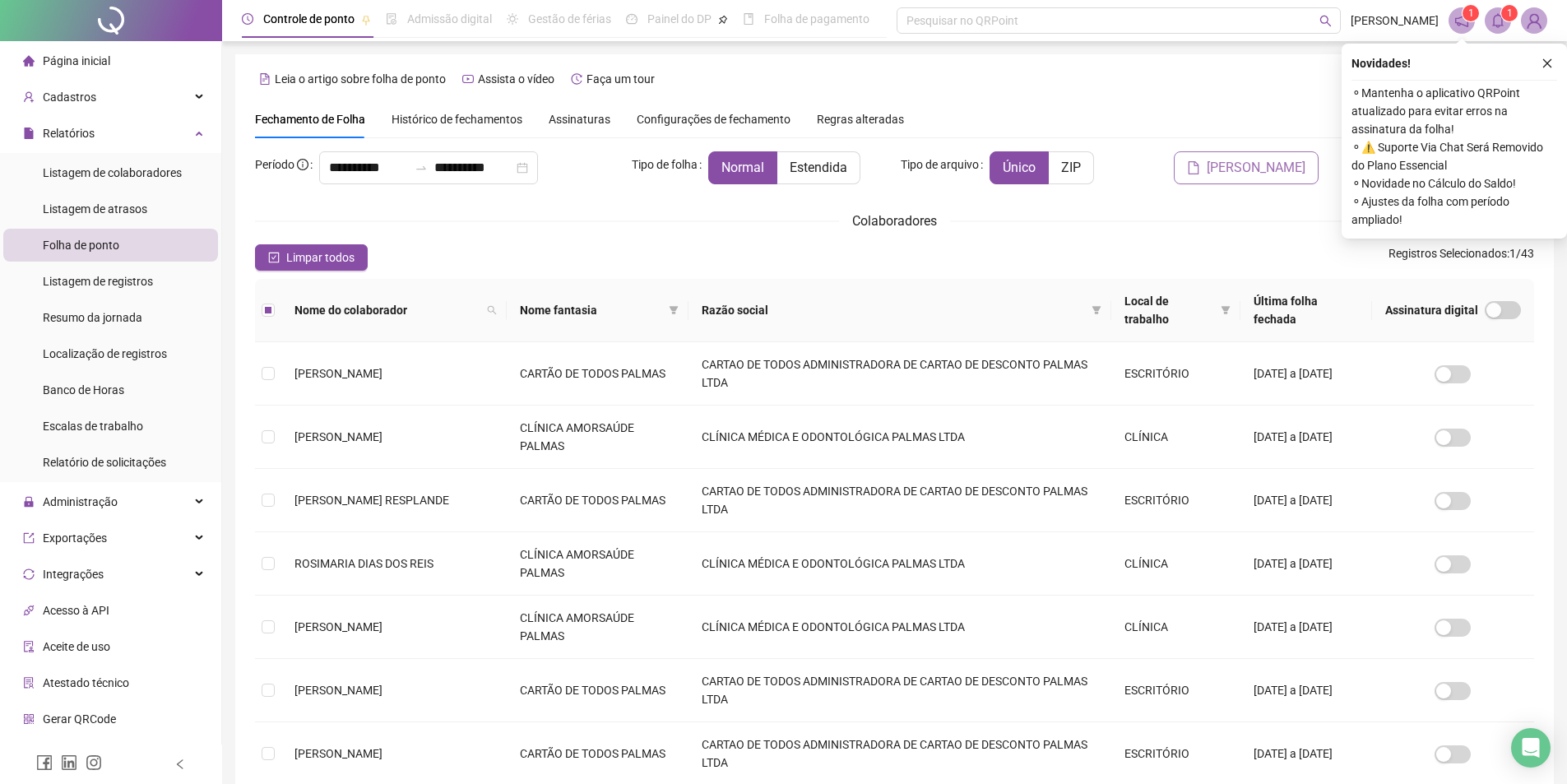
drag, startPoint x: 1214, startPoint y: 151, endPoint x: 1224, endPoint y: 171, distance: 22.4
click at [1218, 159] on button "[PERSON_NAME]" at bounding box center [1246, 168] width 144 height 33
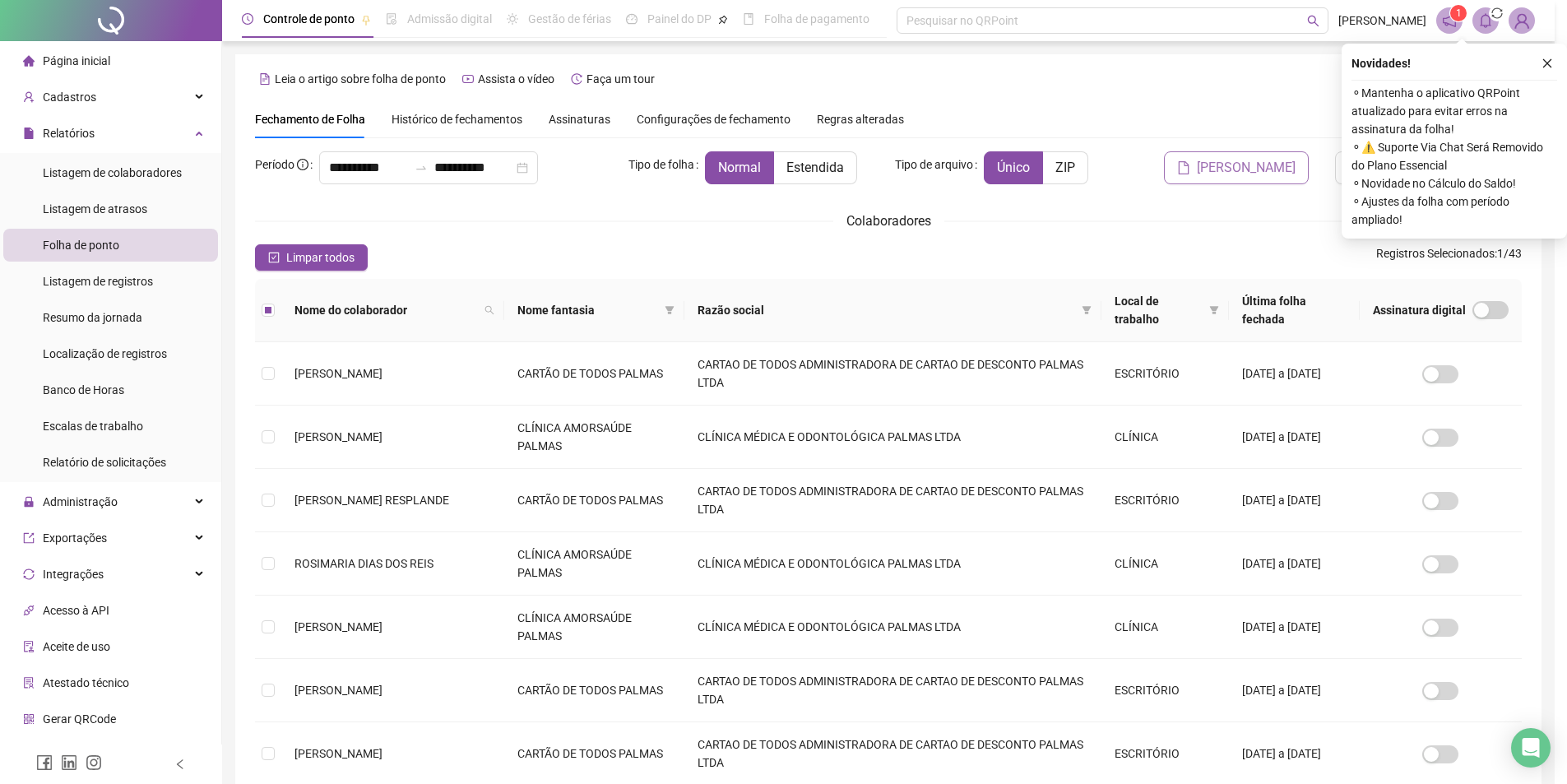
click at [1224, 171] on body "**********" at bounding box center [778, 392] width 1555 height 784
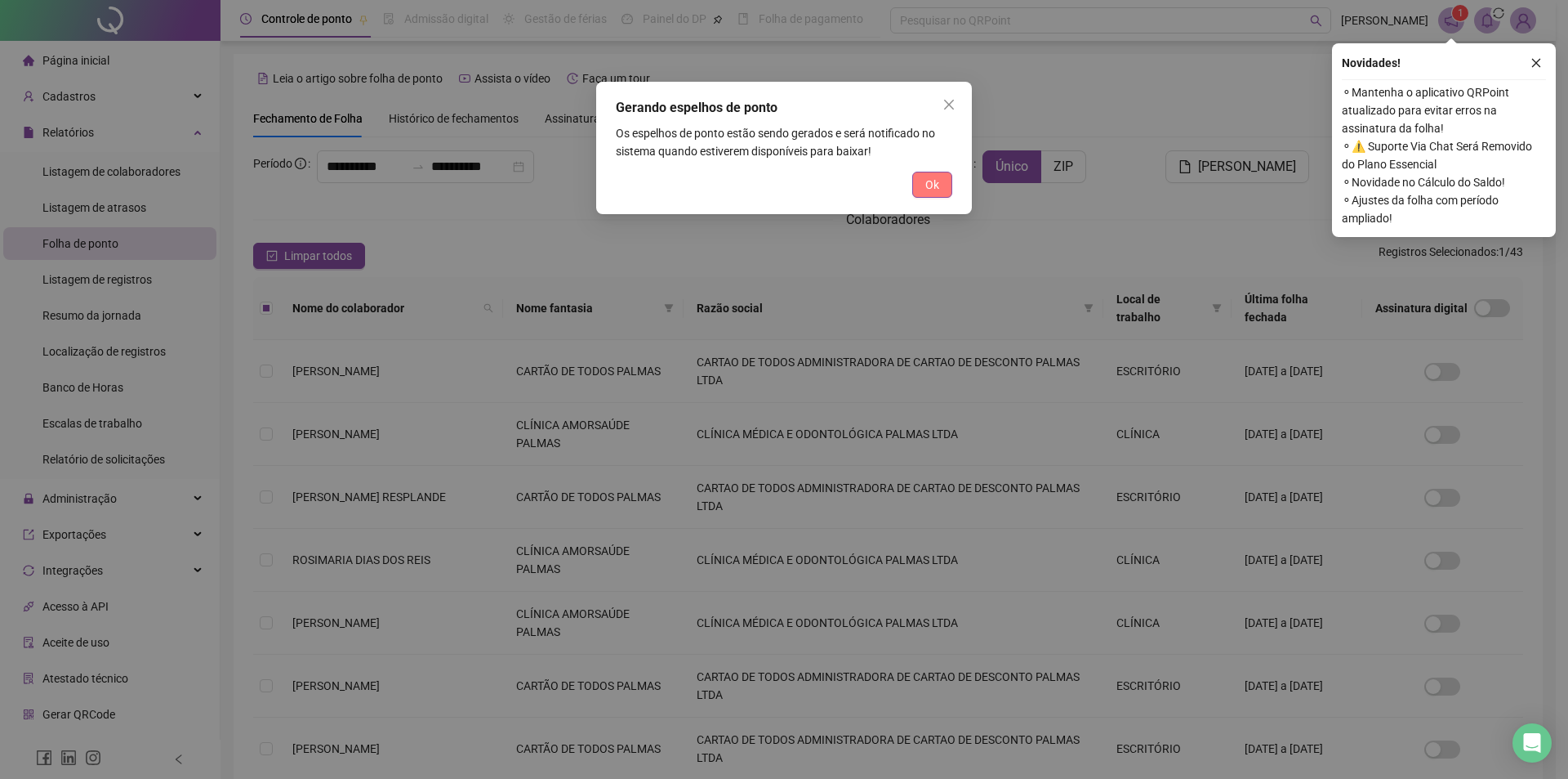
click at [912, 180] on button "Ok" at bounding box center [932, 184] width 40 height 26
click at [924, 183] on div "Gerando espelhos de ponto Os espelhos de ponto estão sendo gerados e será notif…" at bounding box center [784, 389] width 1568 height 779
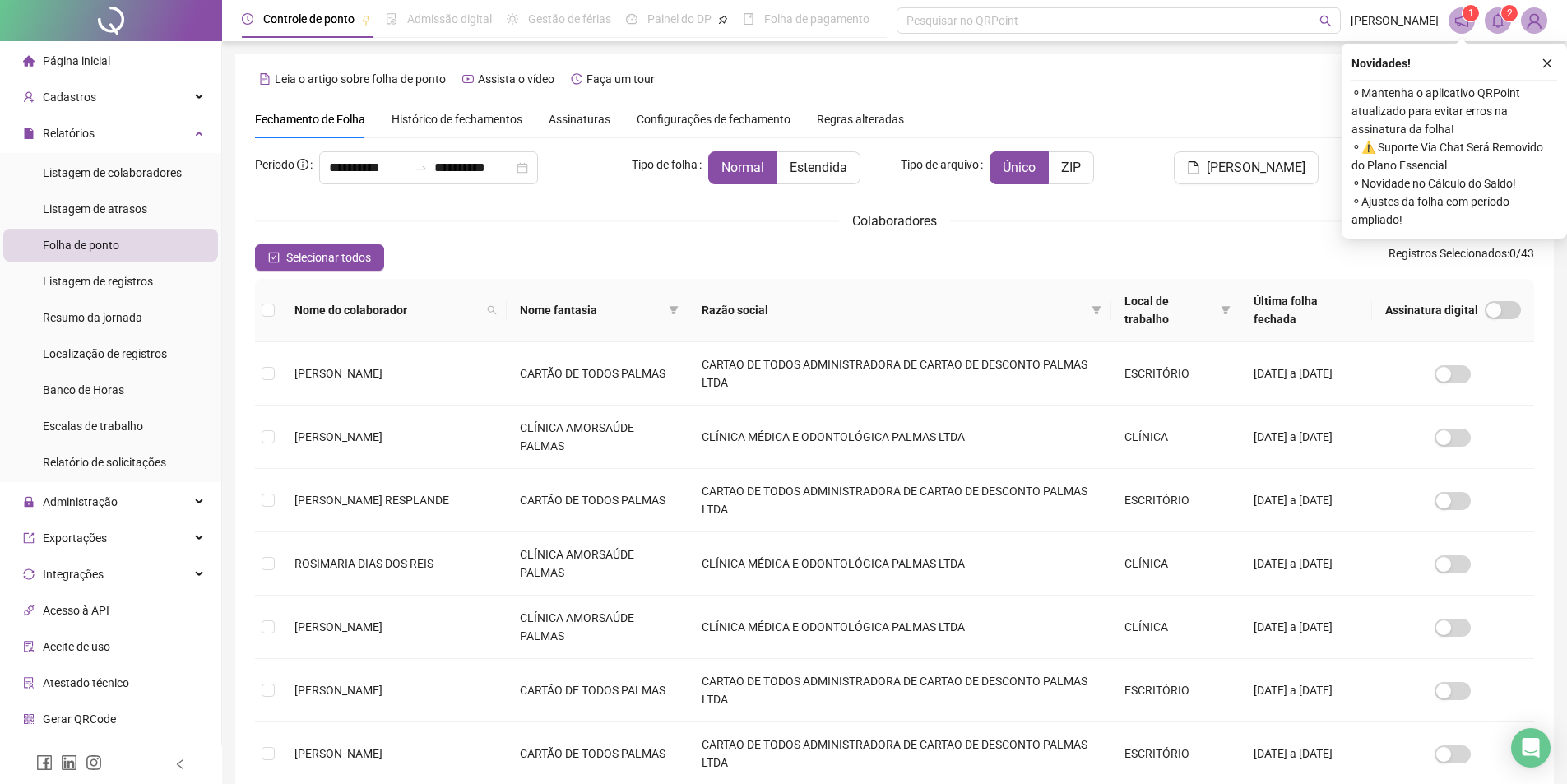
click at [1537, 42] on div "**********" at bounding box center [894, 559] width 1345 height 1119
click at [1540, 52] on div "Novidades ! ⚬ Mantenha o aplicativo QRPoint atualizado para evitar erros na ass…" at bounding box center [1455, 140] width 226 height 195
click at [1544, 59] on icon "close" at bounding box center [1548, 64] width 12 height 12
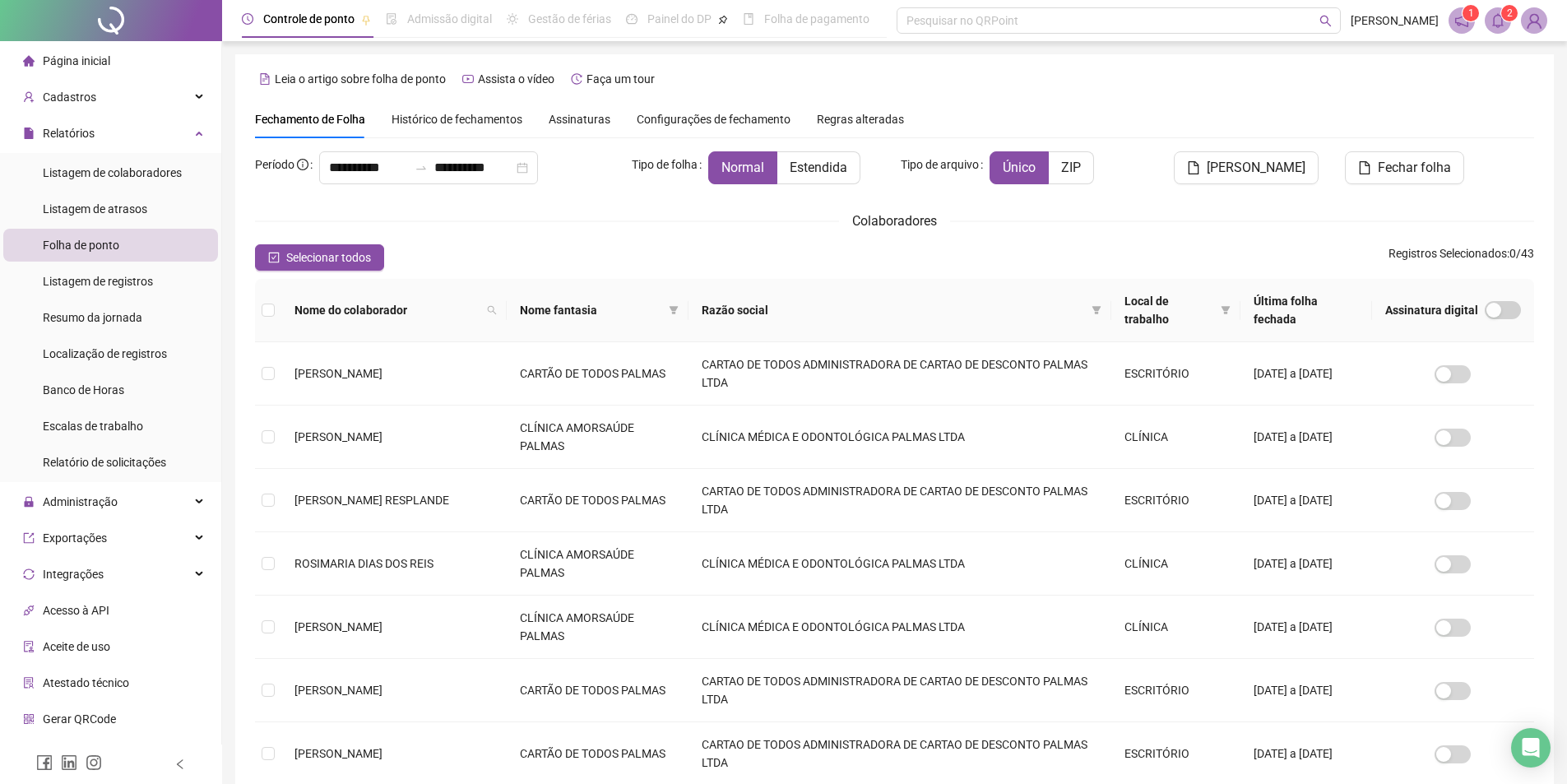
click at [1506, 23] on span at bounding box center [1498, 21] width 27 height 26
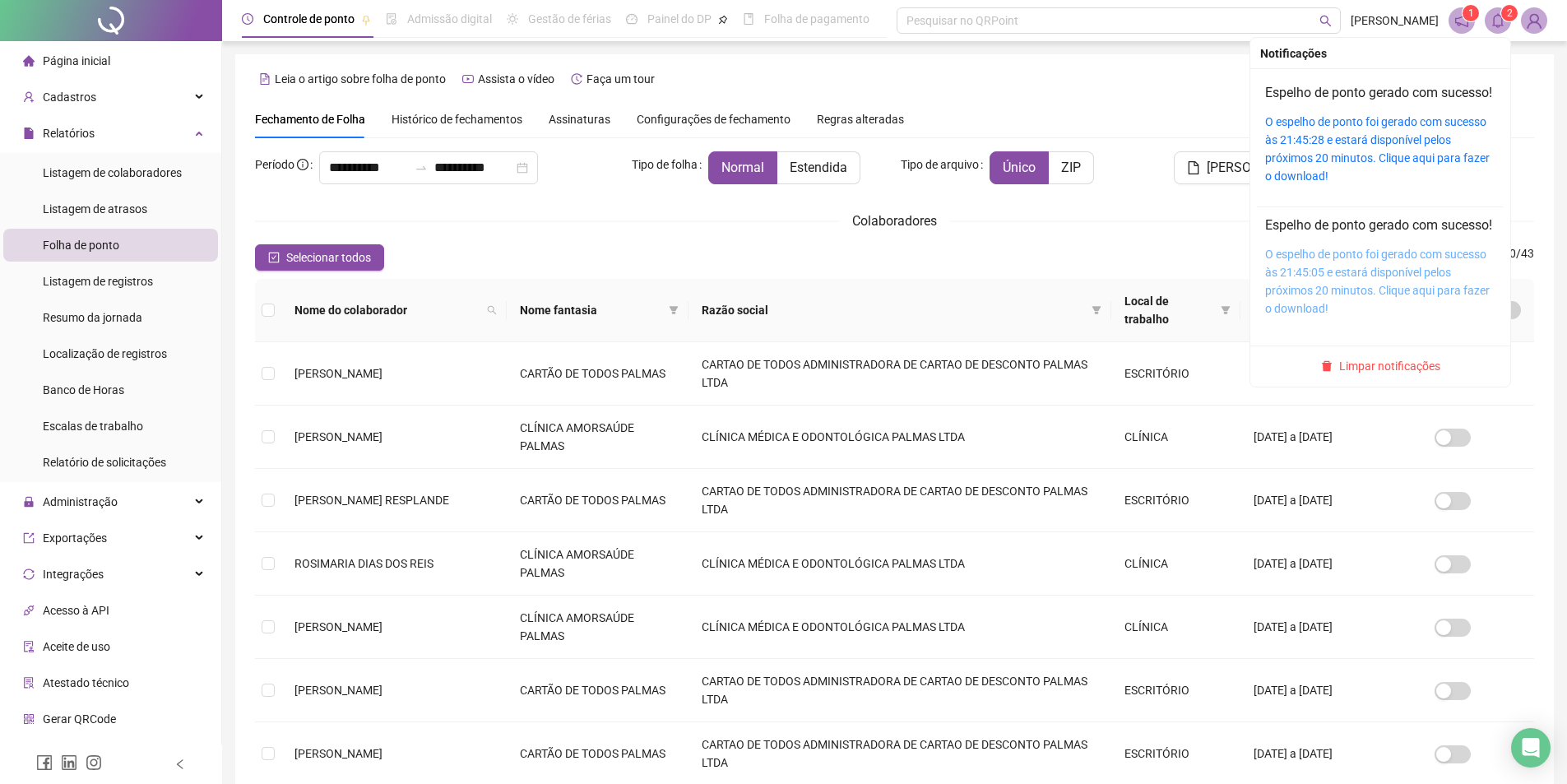
click at [1381, 299] on link "O espelho de ponto foi gerado com sucesso às 21:45:05 e estará disponível pelos…" at bounding box center [1378, 281] width 225 height 68
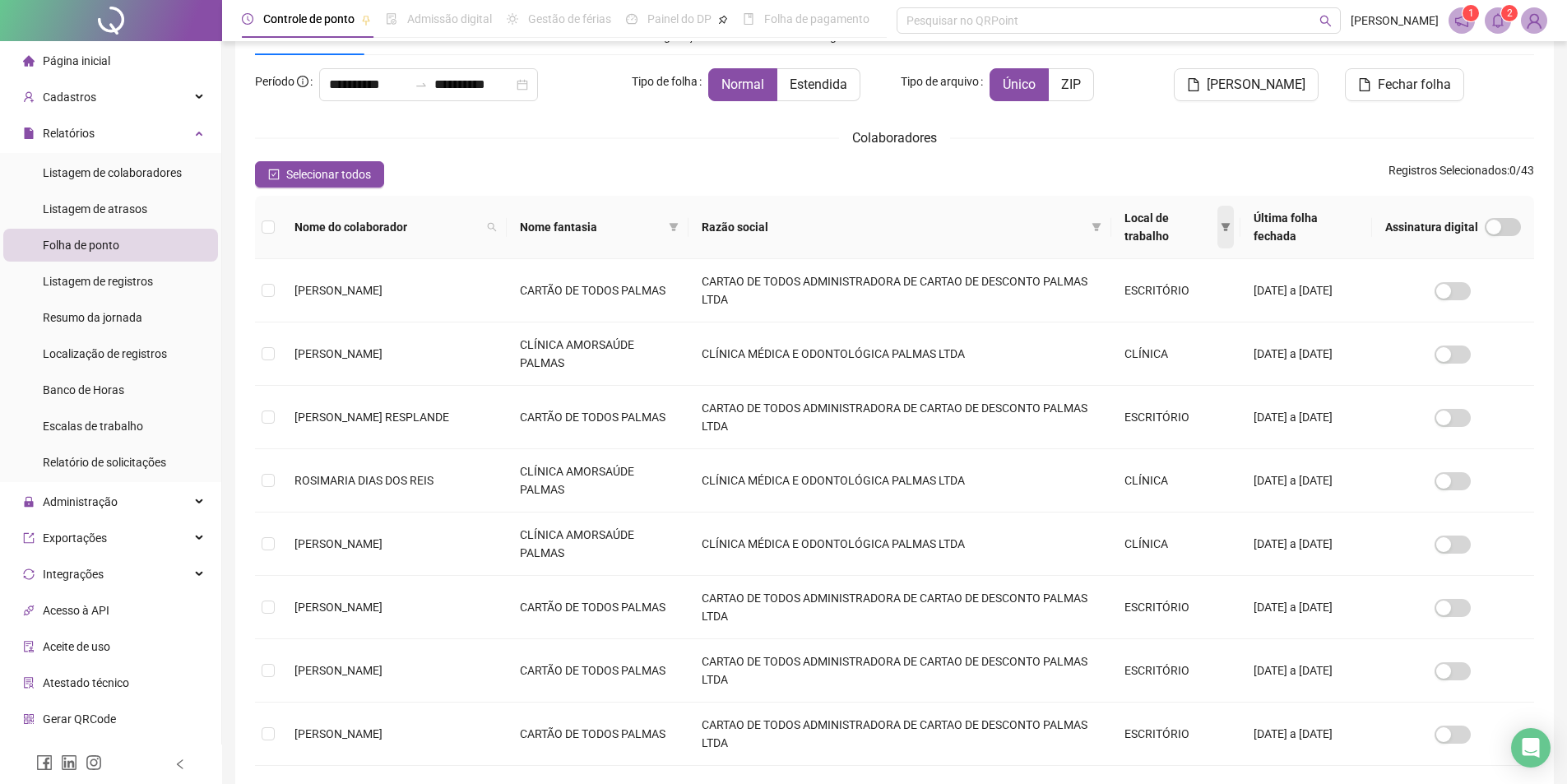
scroll to position [246, 0]
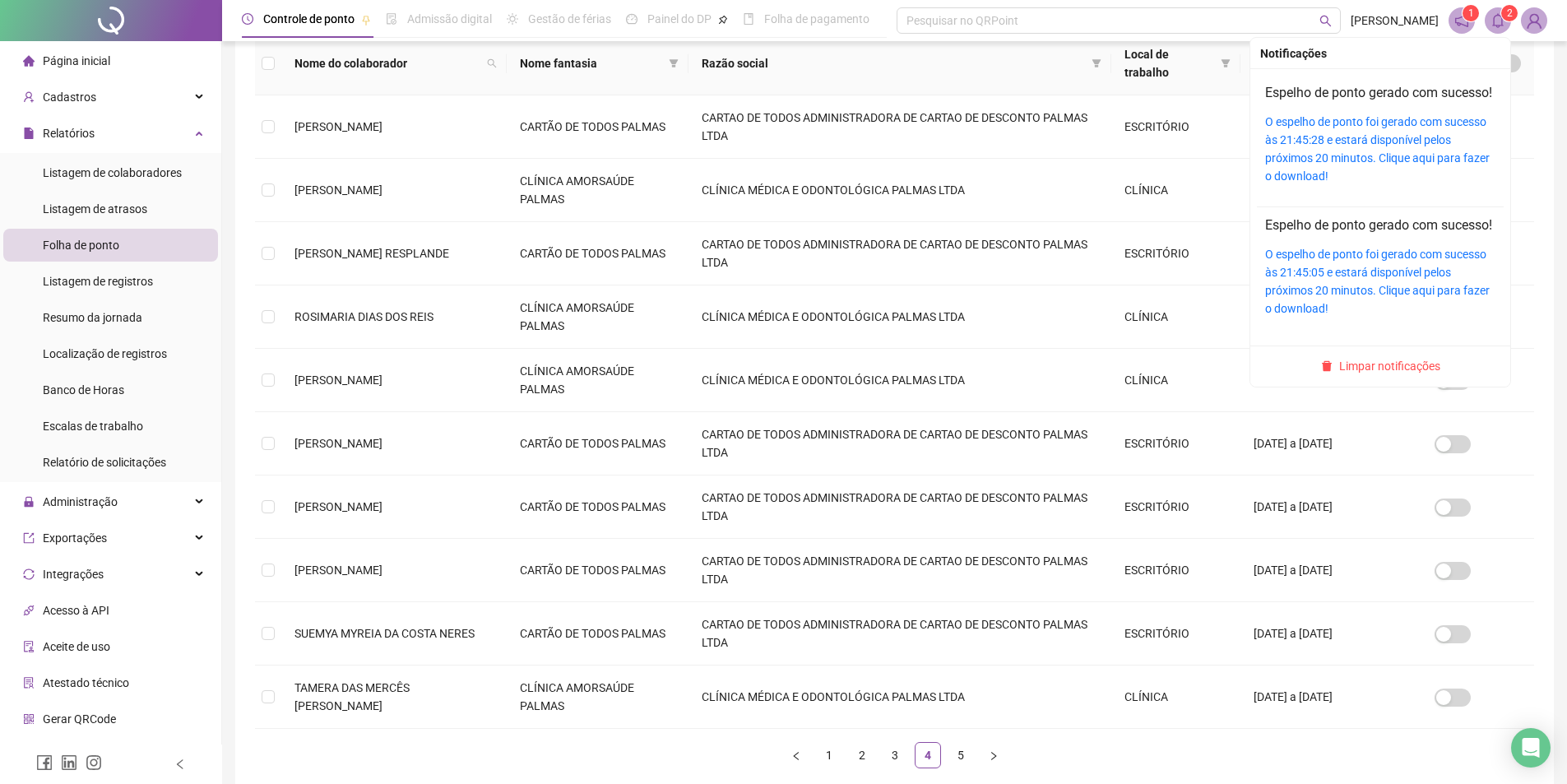
click at [1501, 20] on icon "bell" at bounding box center [1498, 20] width 15 height 15
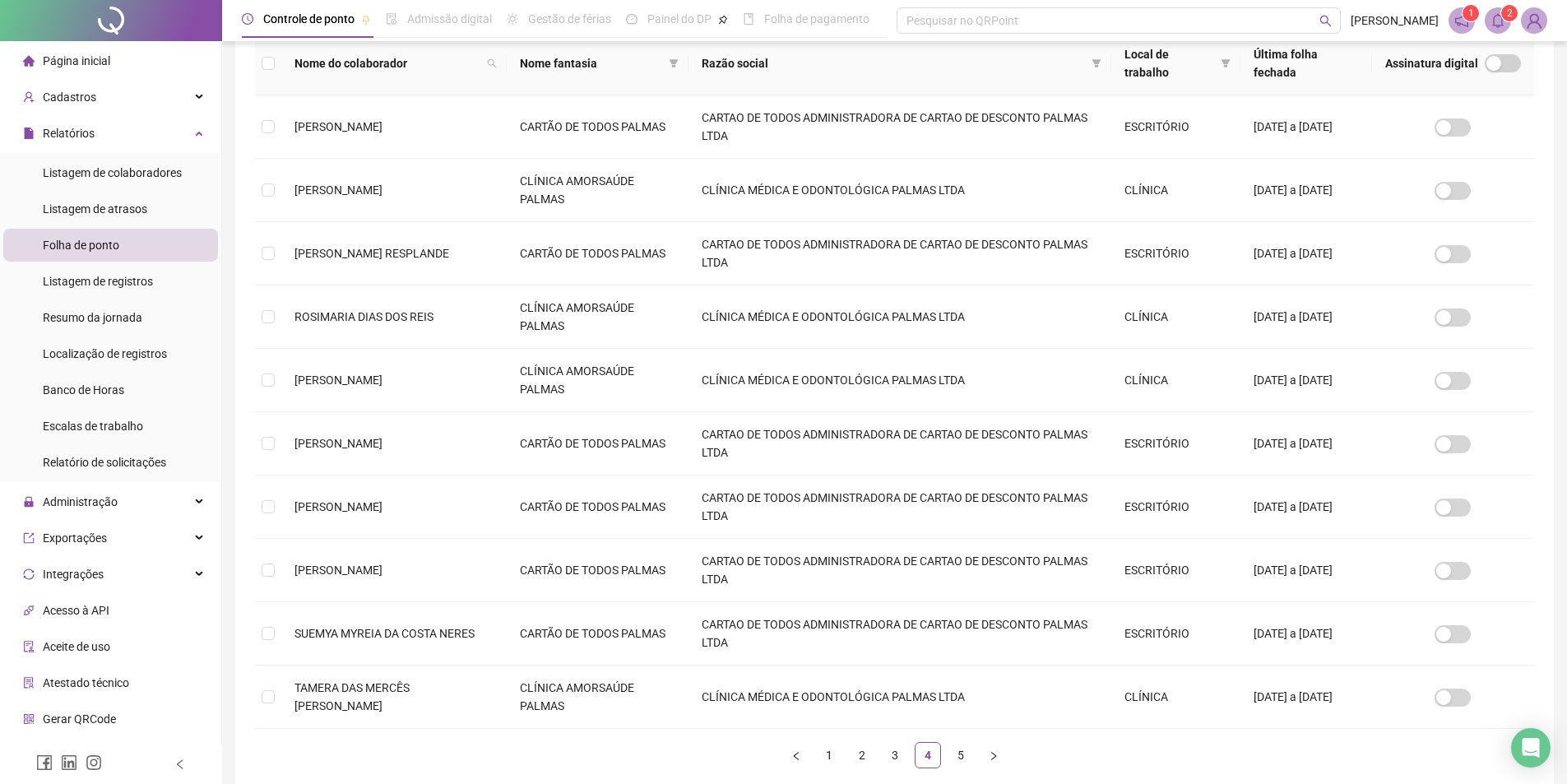
click at [1494, 32] on span at bounding box center [1498, 21] width 27 height 26
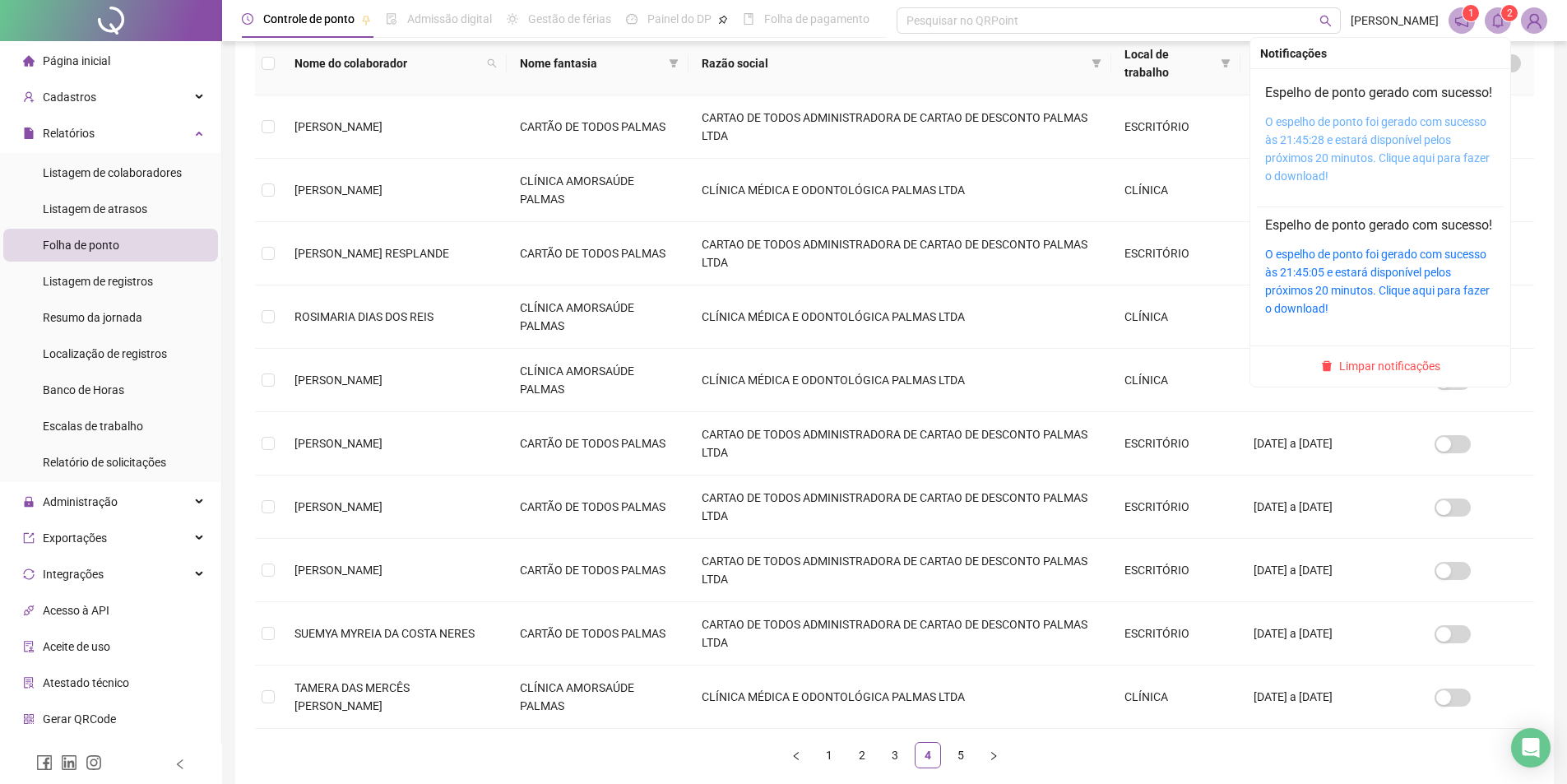
click at [1324, 183] on link "O espelho de ponto foi gerado com sucesso às 21:45:28 e estará disponível pelos…" at bounding box center [1378, 148] width 225 height 68
